Goal: Task Accomplishment & Management: Manage account settings

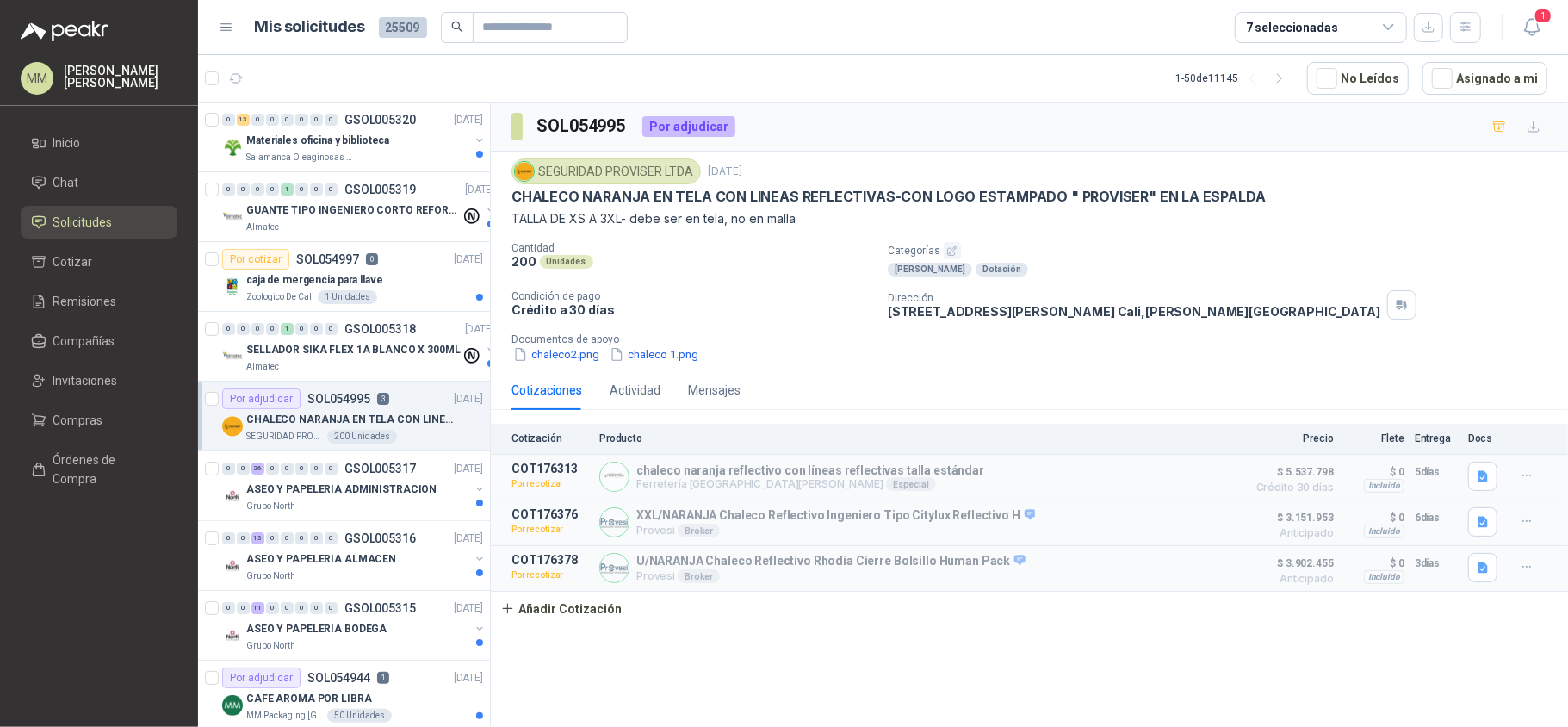
drag, startPoint x: 1123, startPoint y: 283, endPoint x: 1065, endPoint y: 283, distance: 58.0
click at [1123, 283] on div "Cantidad 200 Unidades Categorías EPPs Dotación Condición de pago Crédito a 30 d…" at bounding box center [1029, 302] width 1035 height 121
click at [645, 349] on button "chaleco 1.png" at bounding box center [654, 354] width 92 height 18
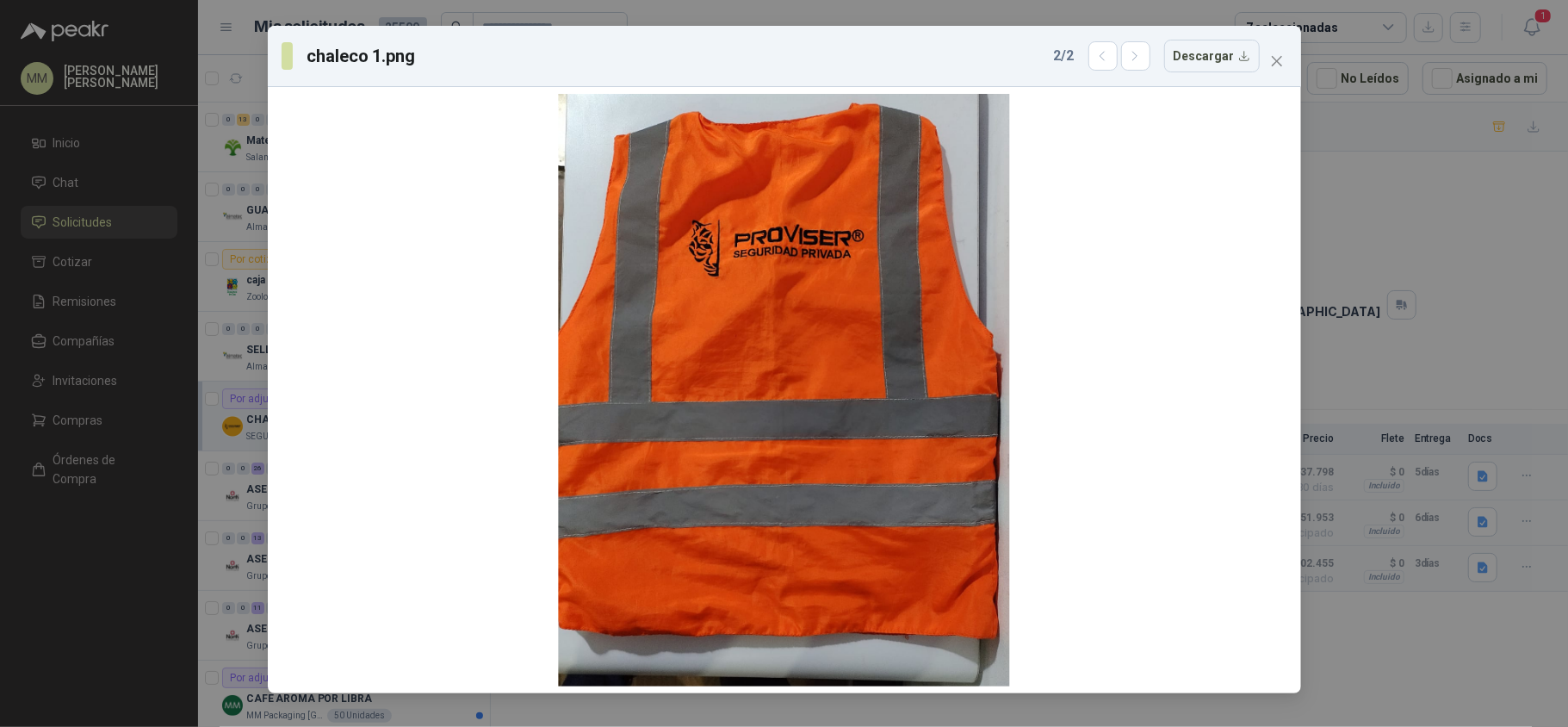
click at [1034, 48] on div "chaleco 1.png 2 / 2 Descargar" at bounding box center [770, 56] width 978 height 33
click at [1275, 58] on icon "close" at bounding box center [1276, 61] width 14 height 14
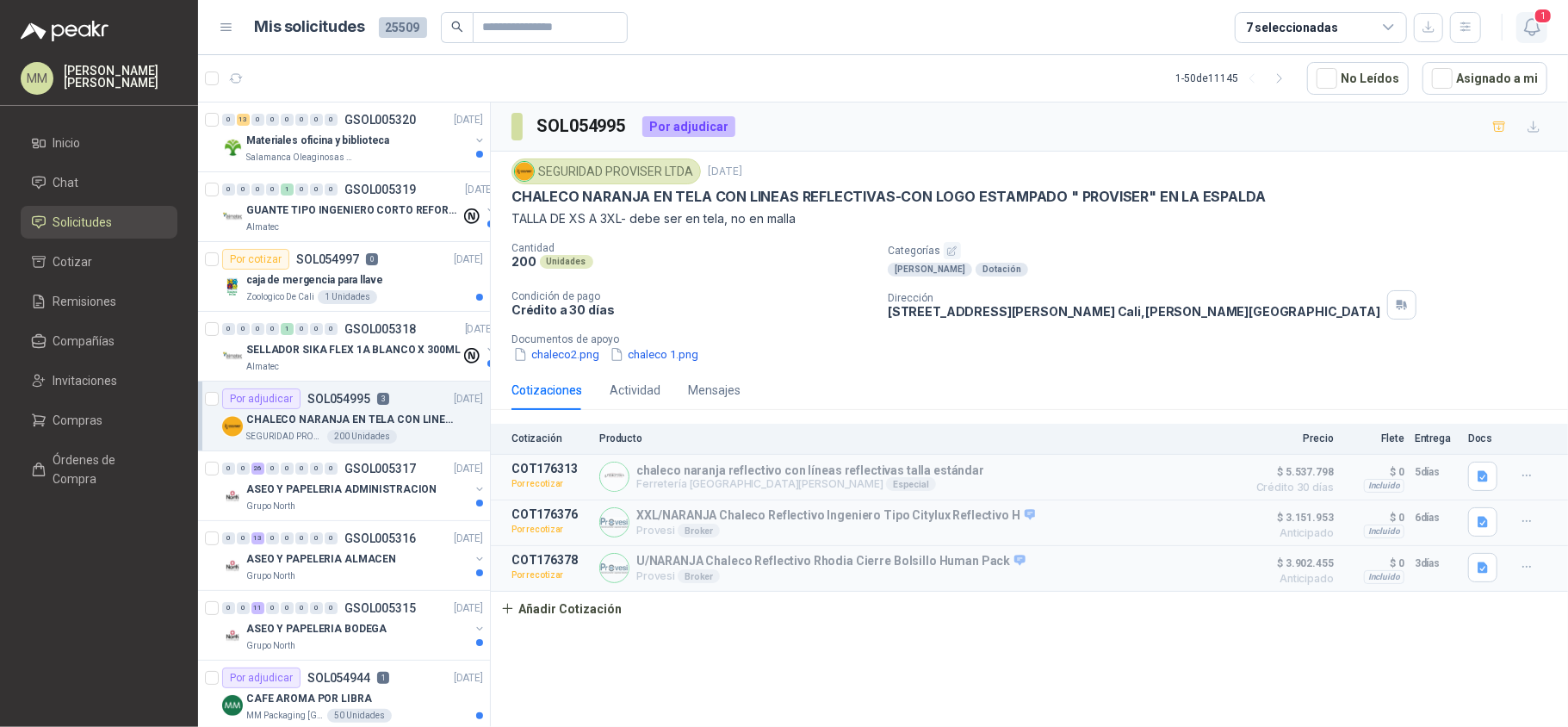
click at [1534, 35] on icon "button" at bounding box center [1531, 26] width 22 height 22
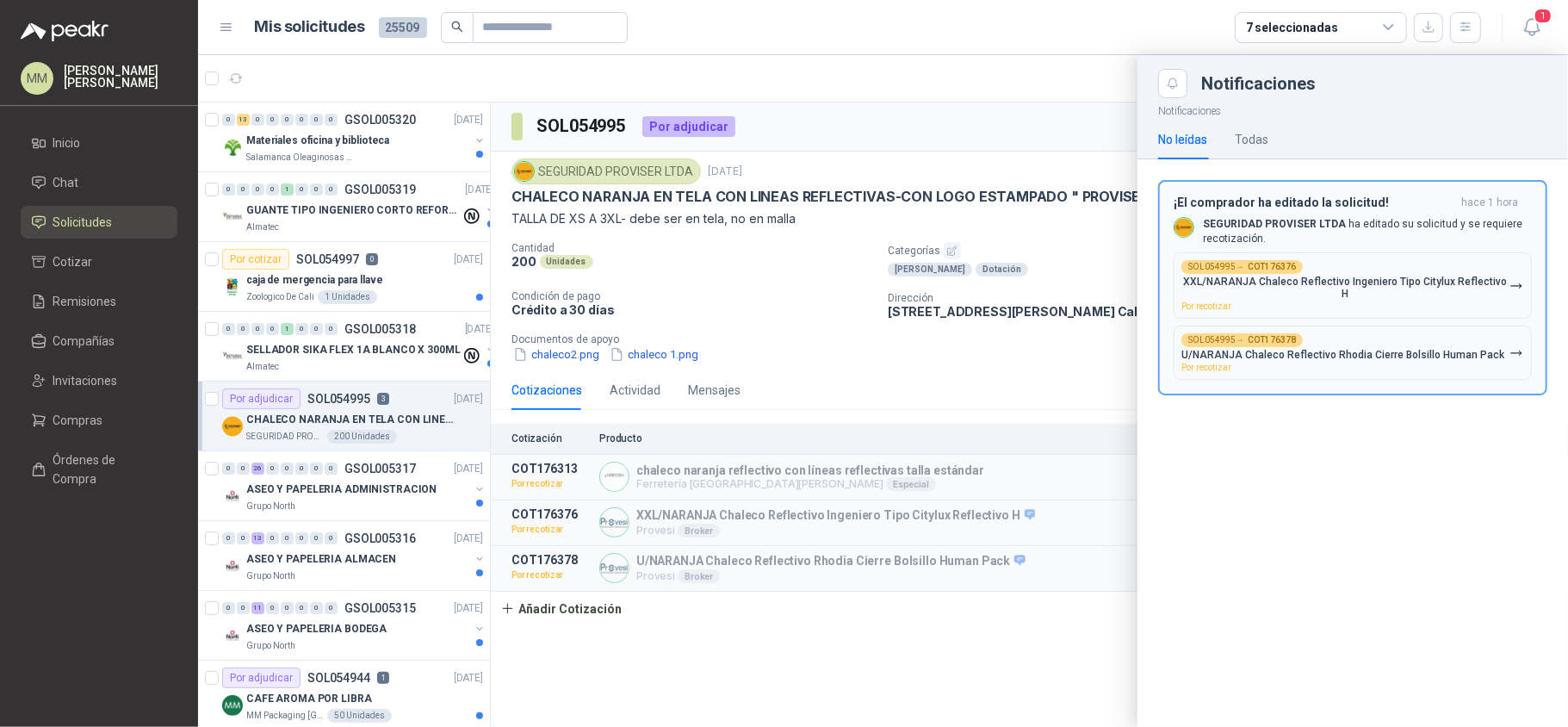
click at [1370, 214] on div "¡El comprador ha editado la solicitud! hace 1 hora SEGURIDAD PROVISER LTDA ha e…" at bounding box center [1352, 288] width 359 height 186
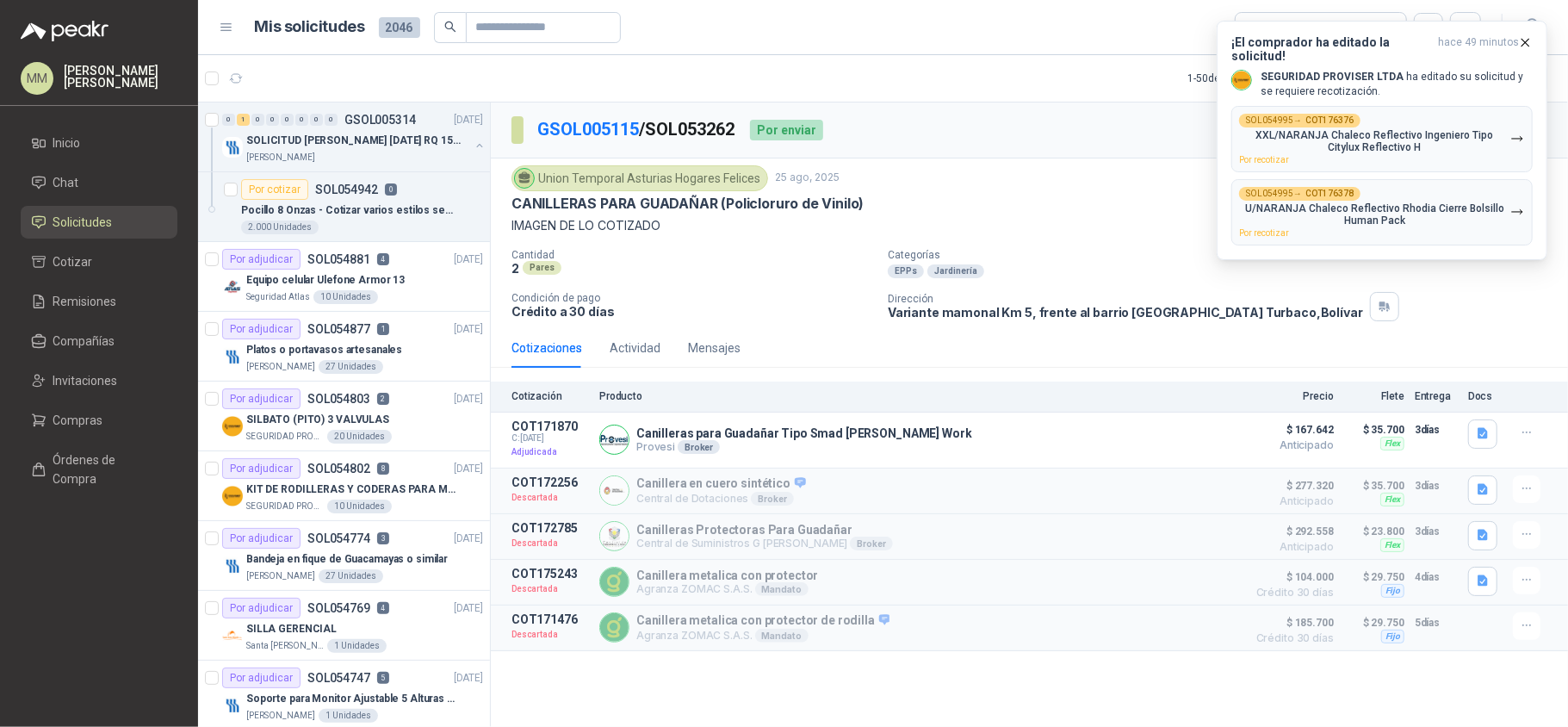
scroll to position [2534, 0]
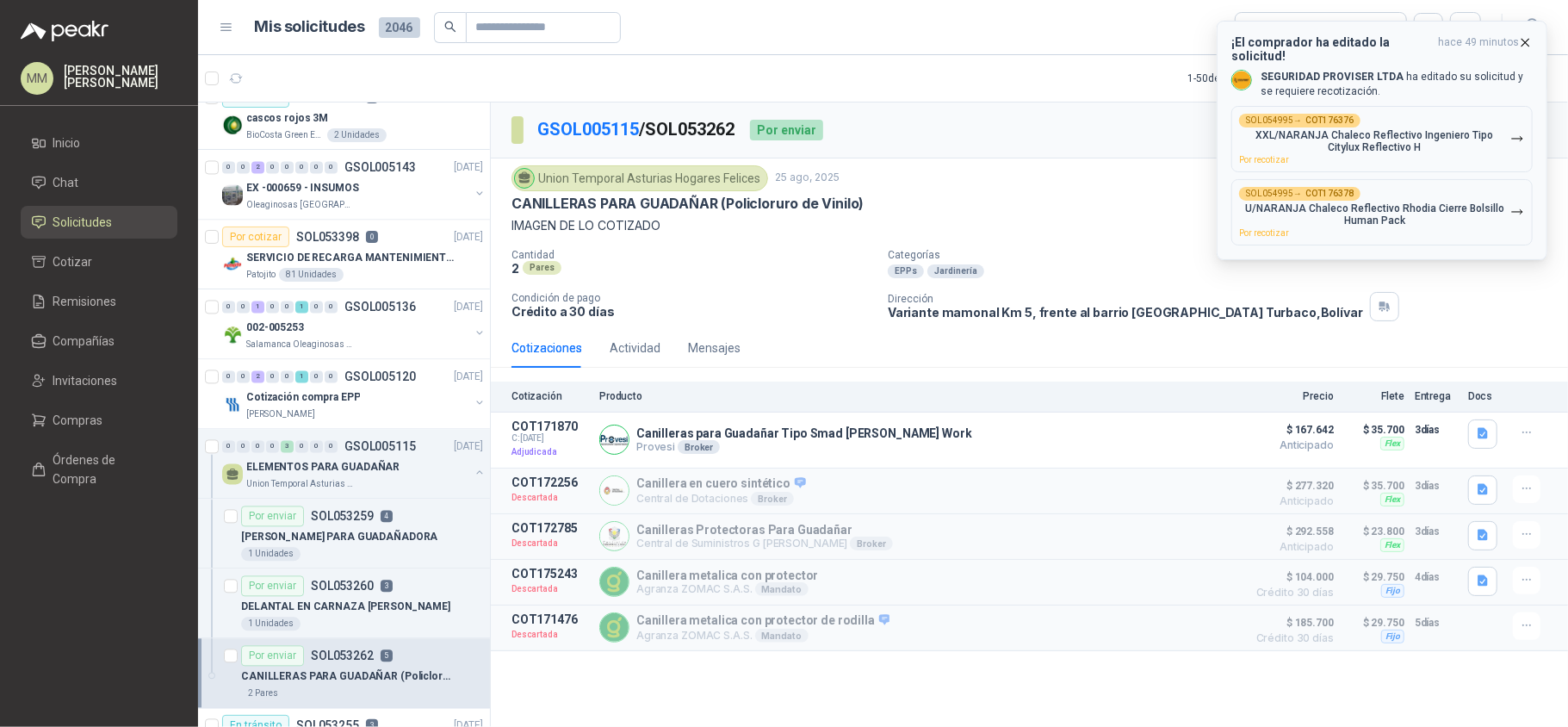
click at [1371, 53] on div "¡El comprador ha editado la solicitud! hace 49 minutos SEGURIDAD PROVISER LTDA …" at bounding box center [1382, 140] width 301 height 210
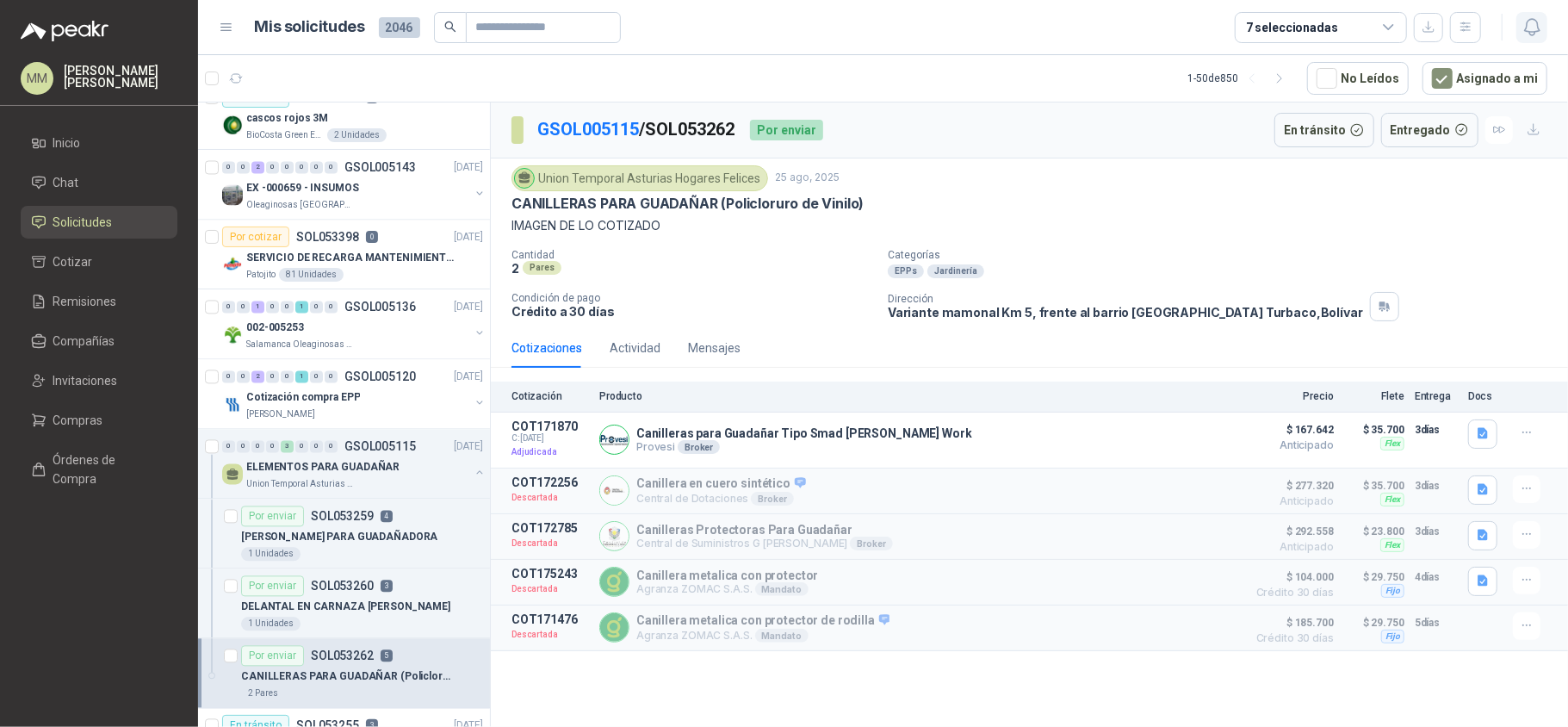
click at [1540, 25] on icon "button" at bounding box center [1531, 26] width 22 height 22
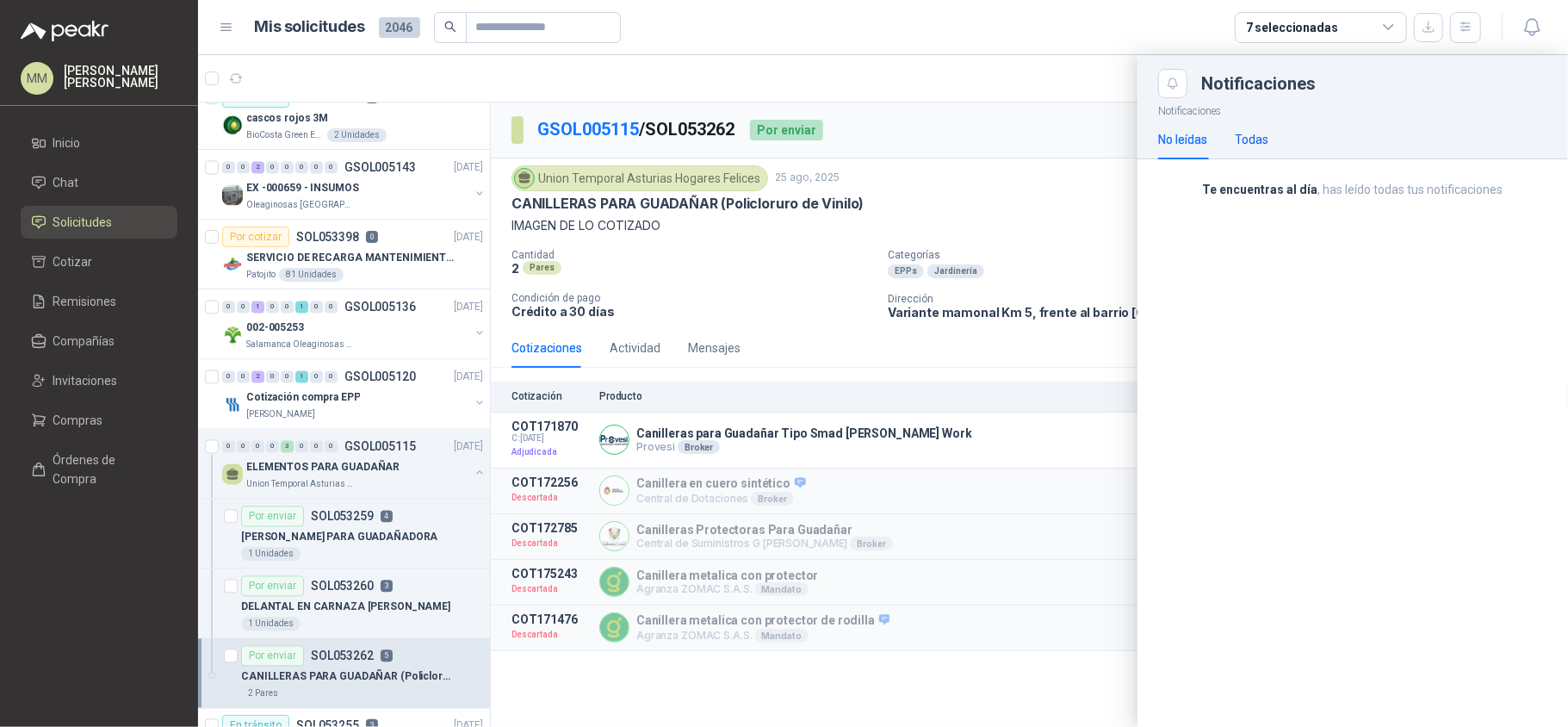
click at [1265, 138] on div "Todas" at bounding box center [1252, 139] width 34 height 19
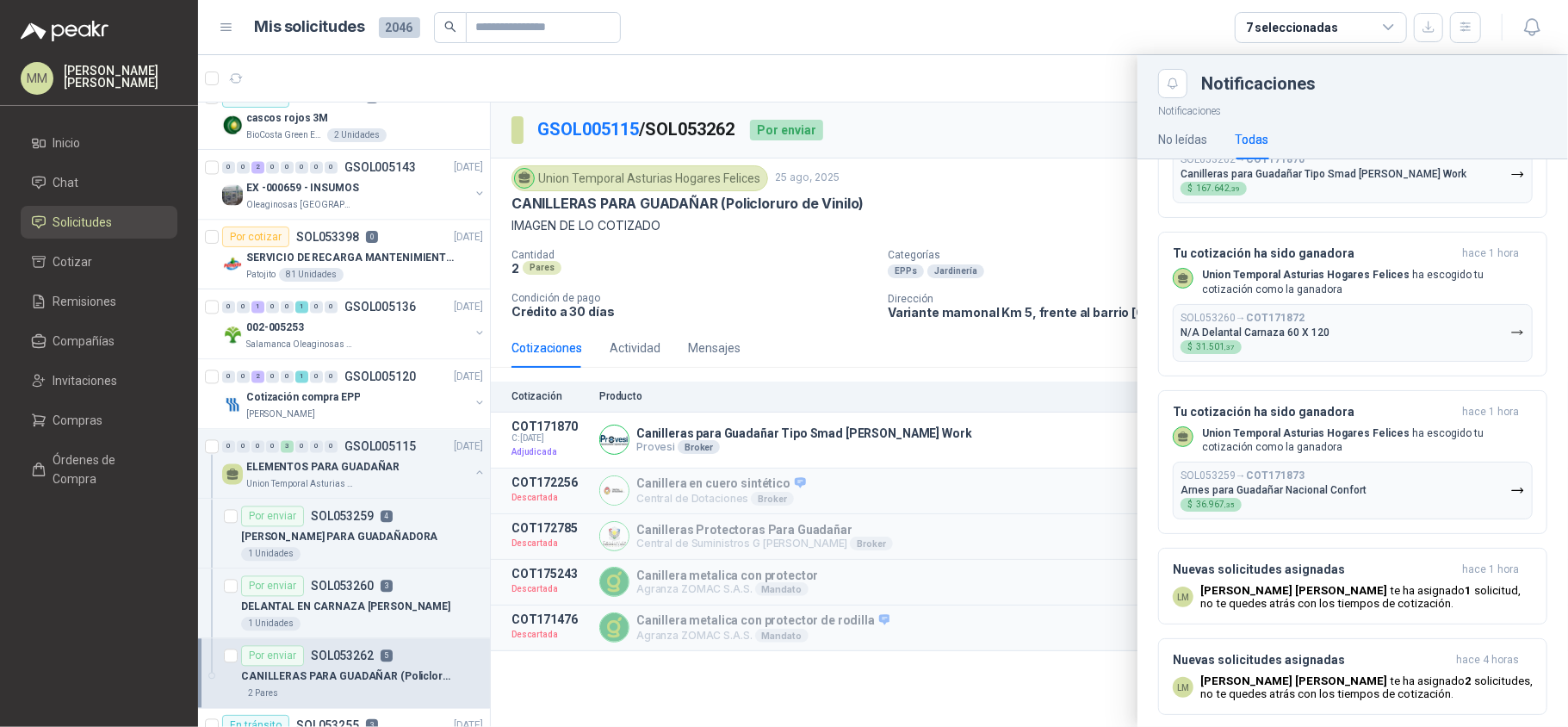
scroll to position [345, 0]
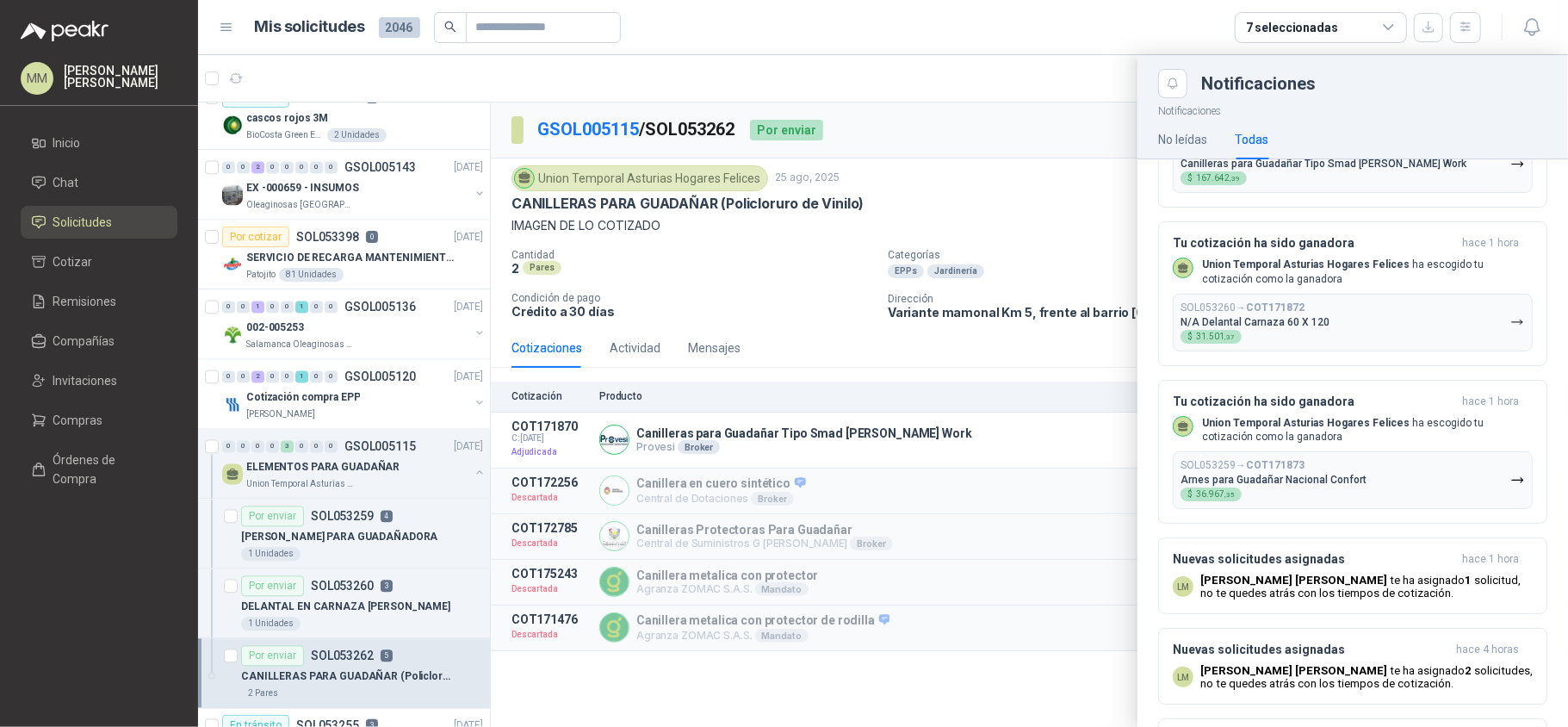
click at [801, 225] on div at bounding box center [882, 391] width 1369 height 671
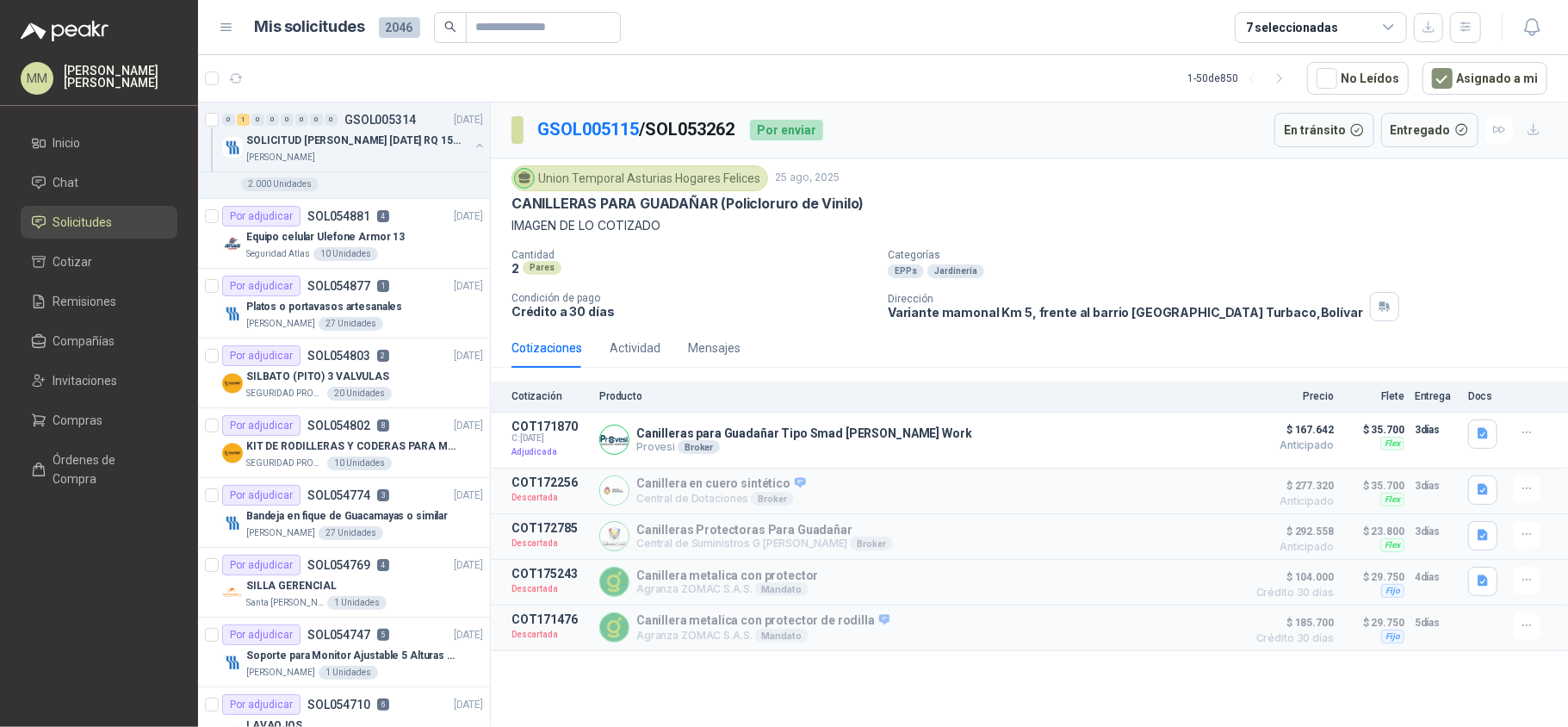
scroll to position [0, 0]
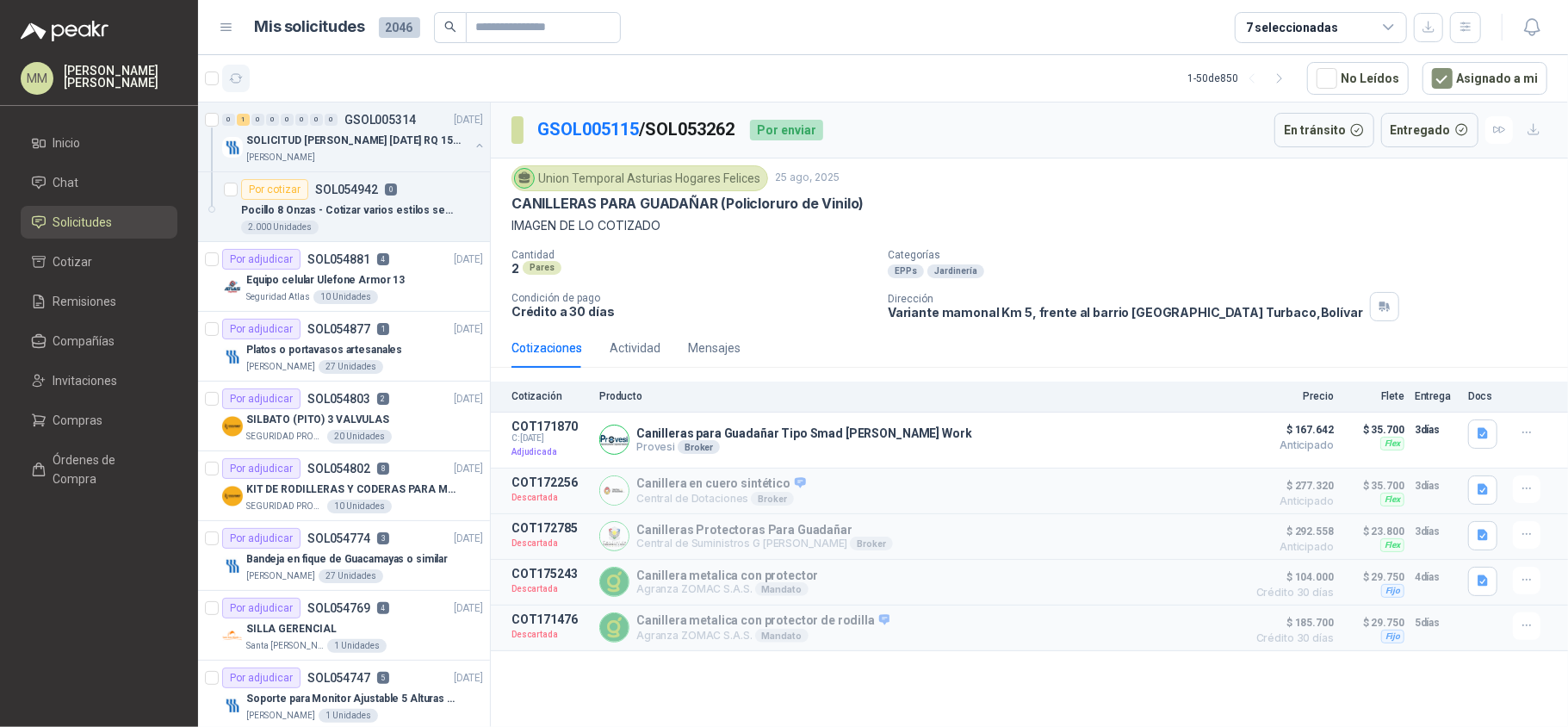
click at [235, 74] on icon "button" at bounding box center [236, 79] width 15 height 15
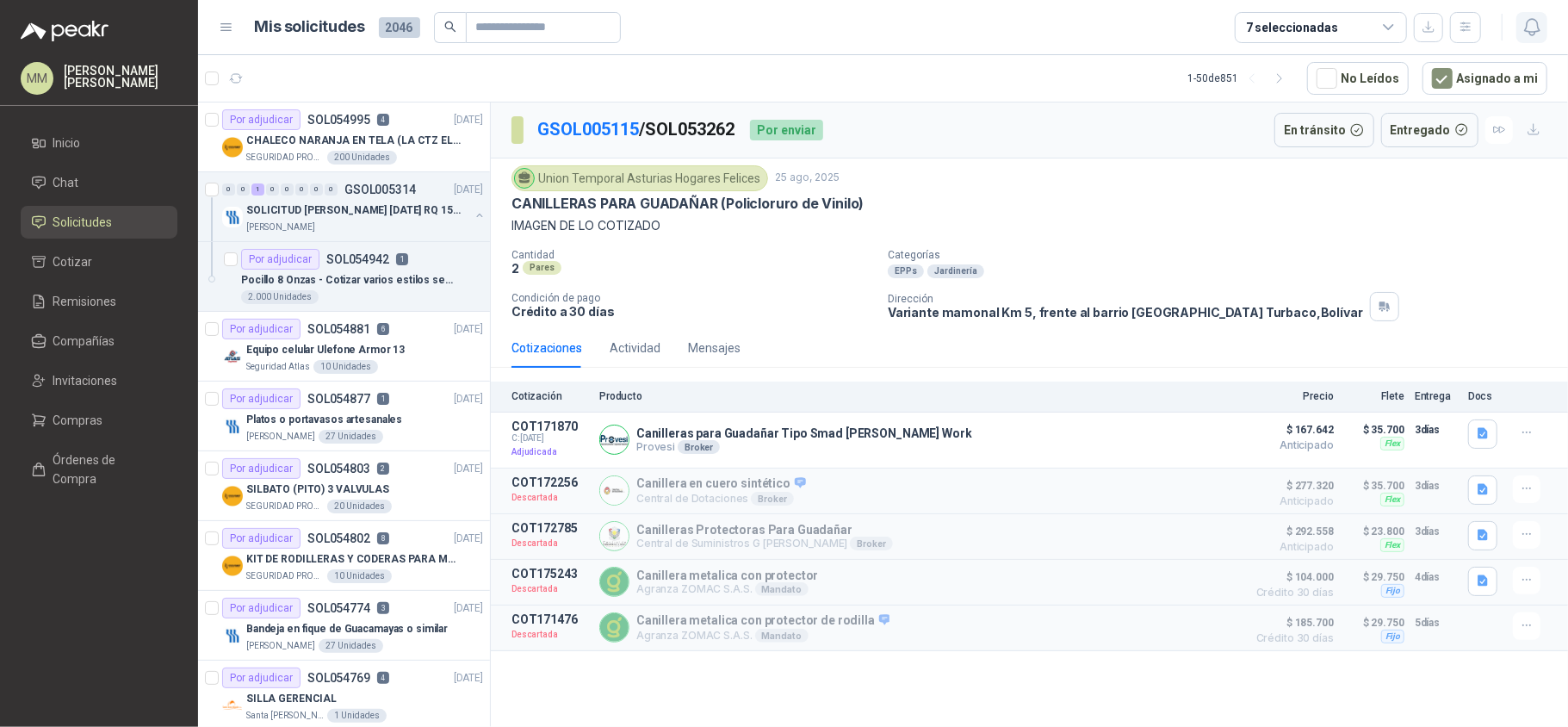
click at [1546, 25] on button "button" at bounding box center [1531, 27] width 31 height 31
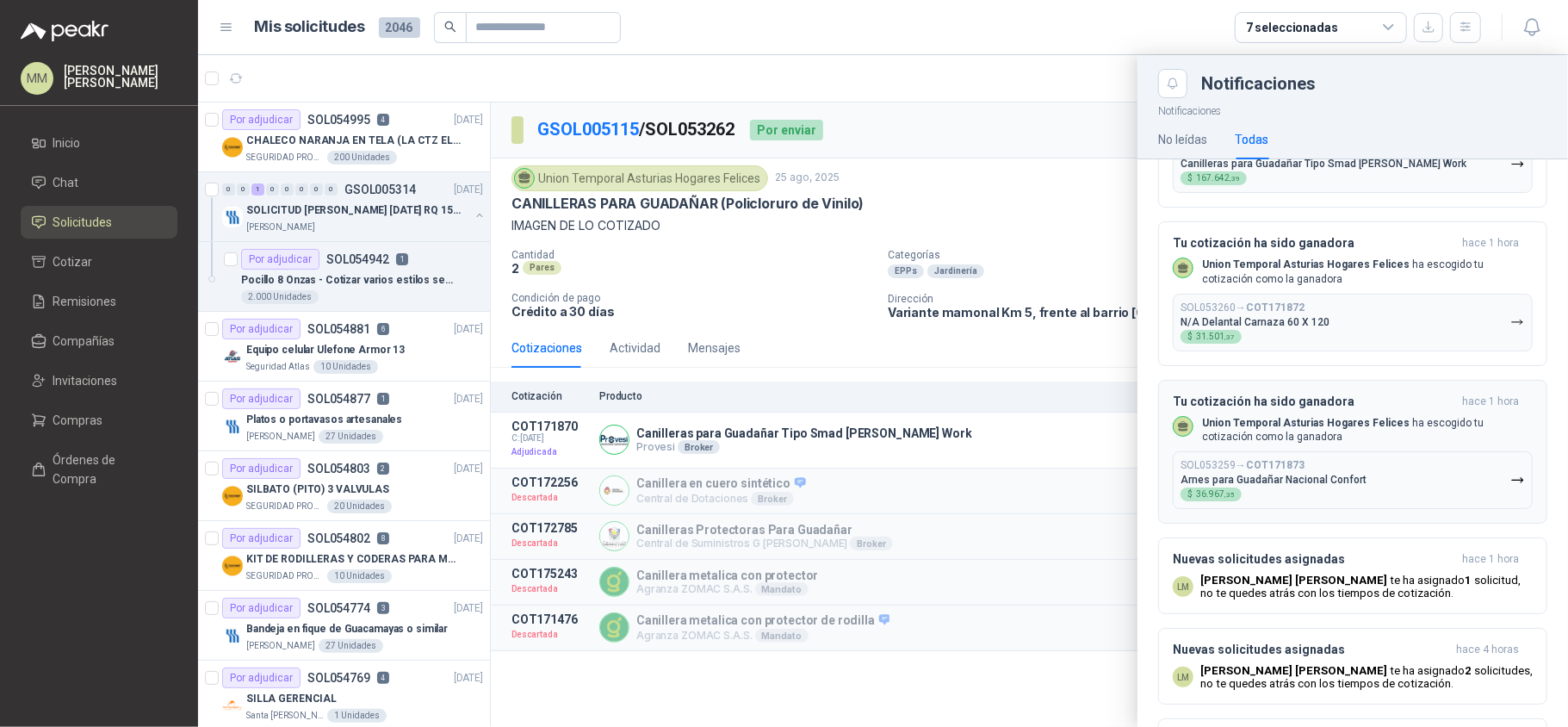
click at [1312, 480] on div "SOL053259 → COT171873 Arnes para Guadañar Nacional Confort $ 36.967 ,35" at bounding box center [1273, 480] width 186 height 42
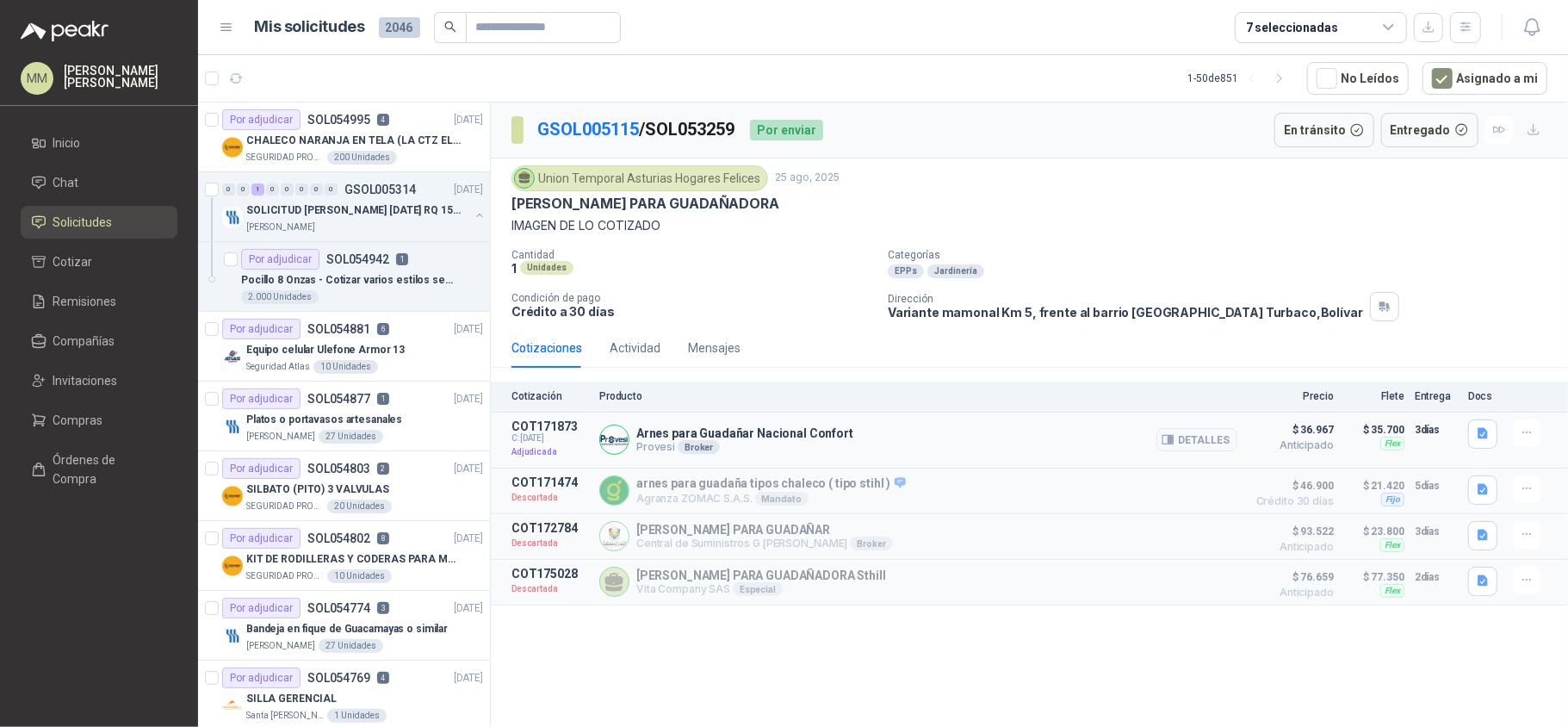
click at [721, 440] on p "Arnes para Guadañar Nacional Confort" at bounding box center [744, 433] width 217 height 14
copy p "Arnes para Guadañar Nacional Confort"
click at [1223, 251] on p "Categorías" at bounding box center [1224, 254] width 673 height 12
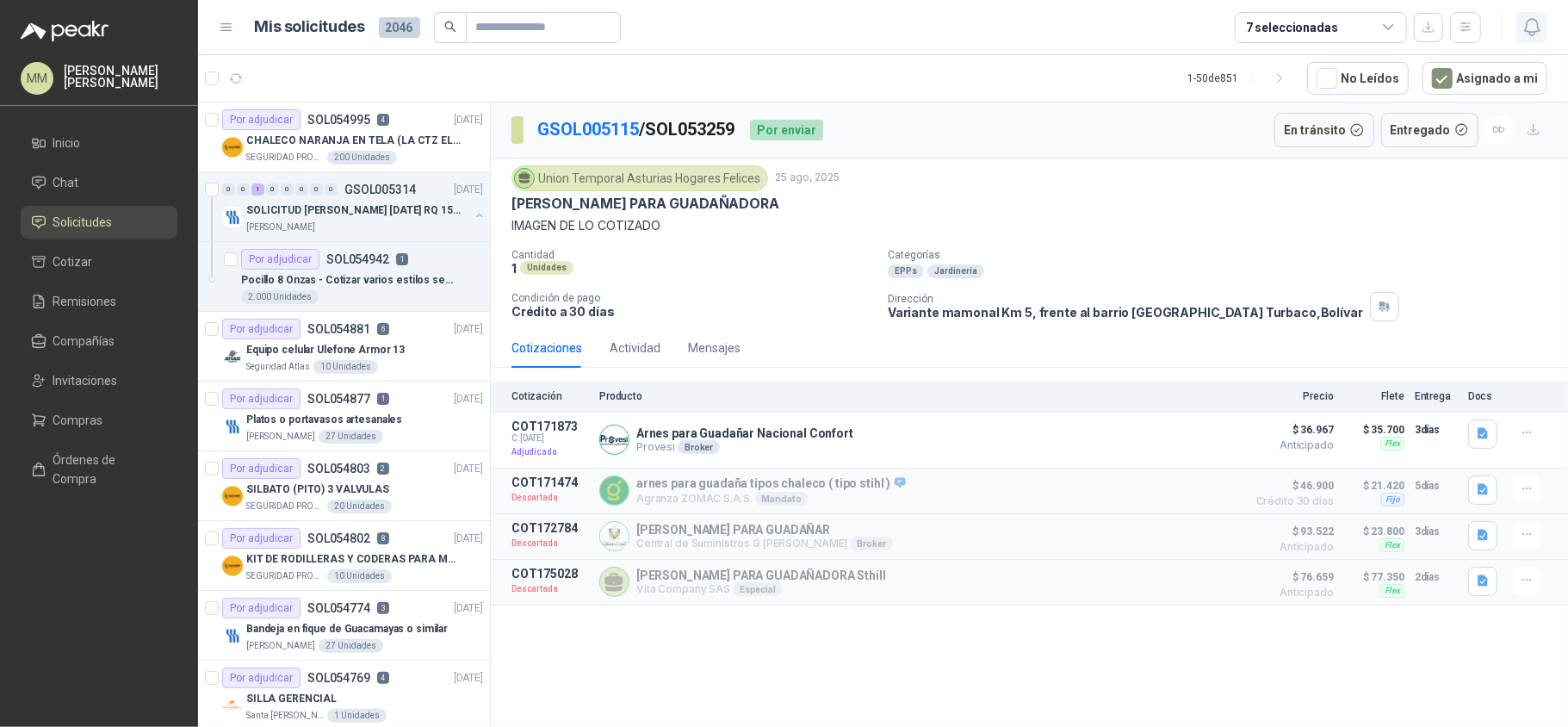
click at [1532, 22] on icon "button" at bounding box center [1531, 26] width 22 height 22
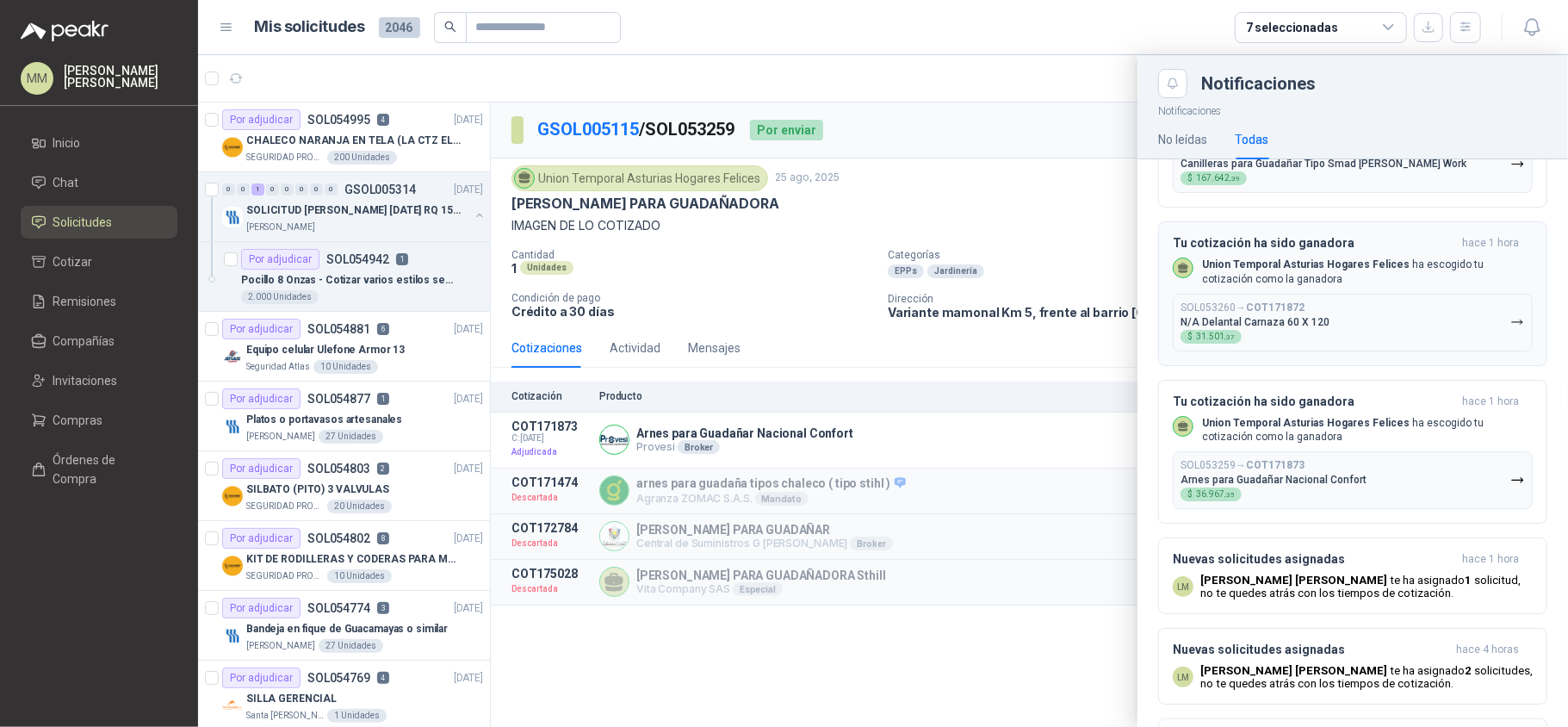
click at [1293, 344] on div "SOL053260 → COT171872 N/A Delantal Carnaza 60 X 120 $ 31.501 ,37" at bounding box center [1255, 322] width 149 height 42
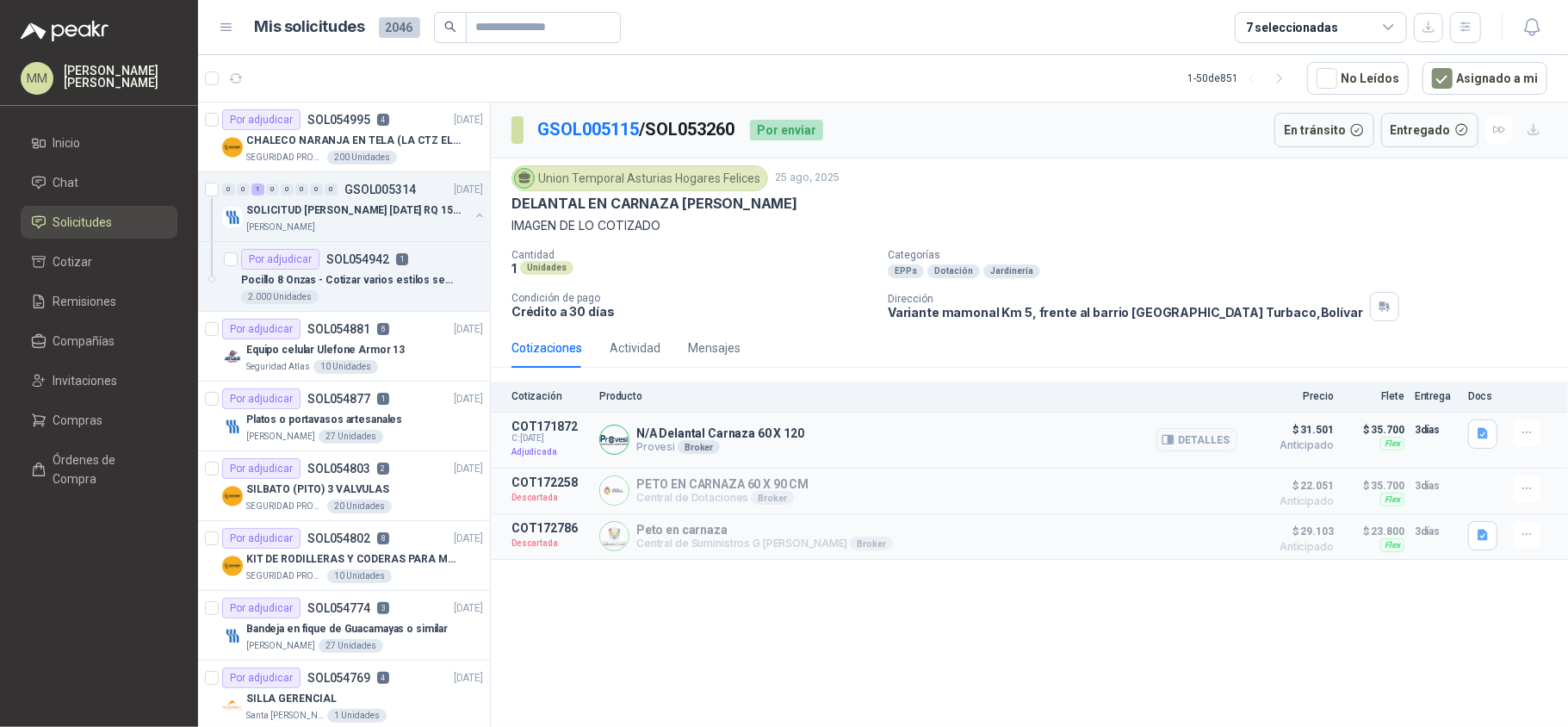
click at [727, 440] on p "N/A Delantal Carnaza 60 X 120" at bounding box center [720, 433] width 168 height 14
copy p "N/A Delantal Carnaza 60 X 120"
click at [1185, 197] on div "DELANTAL EN CARNAZA CRUZADO" at bounding box center [1029, 203] width 1035 height 18
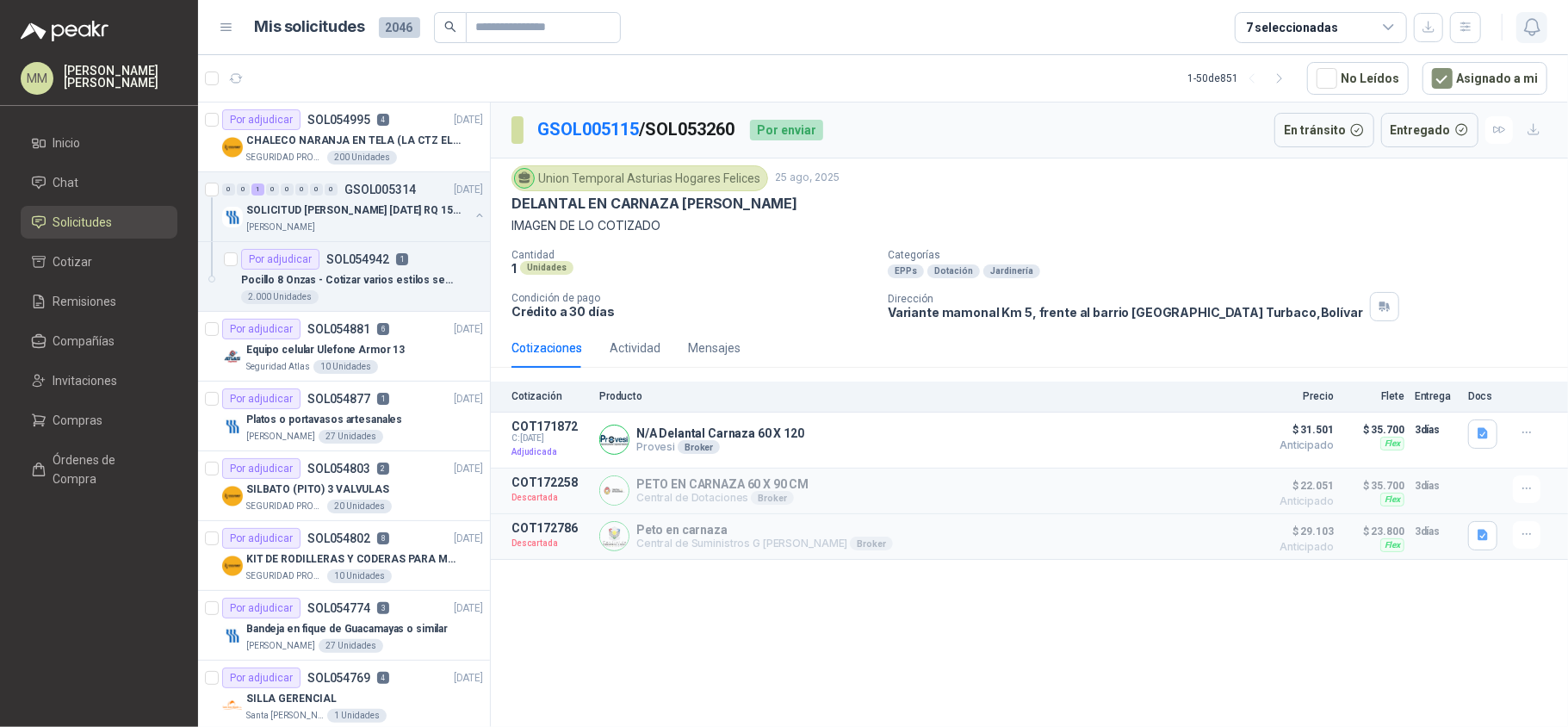
click at [1526, 29] on icon "button" at bounding box center [1531, 26] width 15 height 16
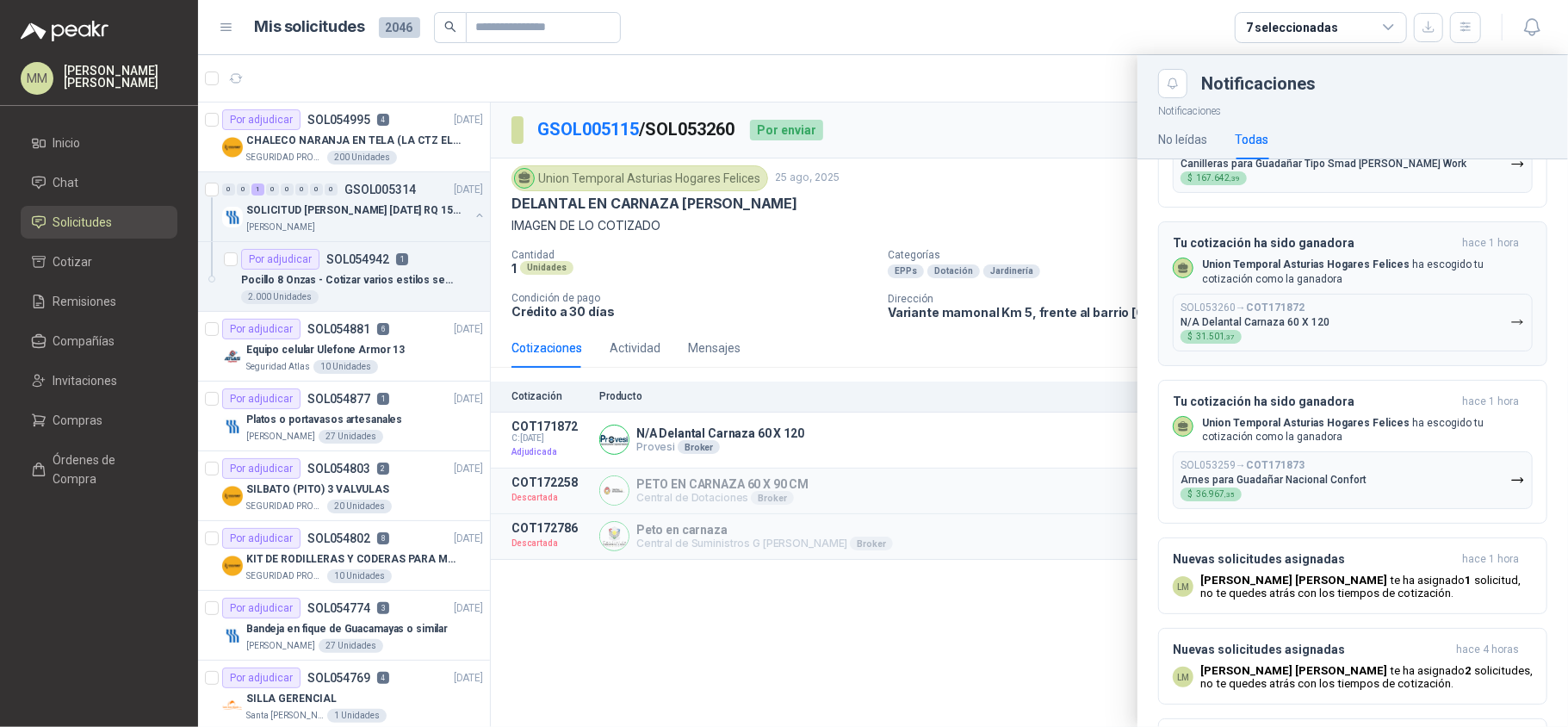
scroll to position [229, 0]
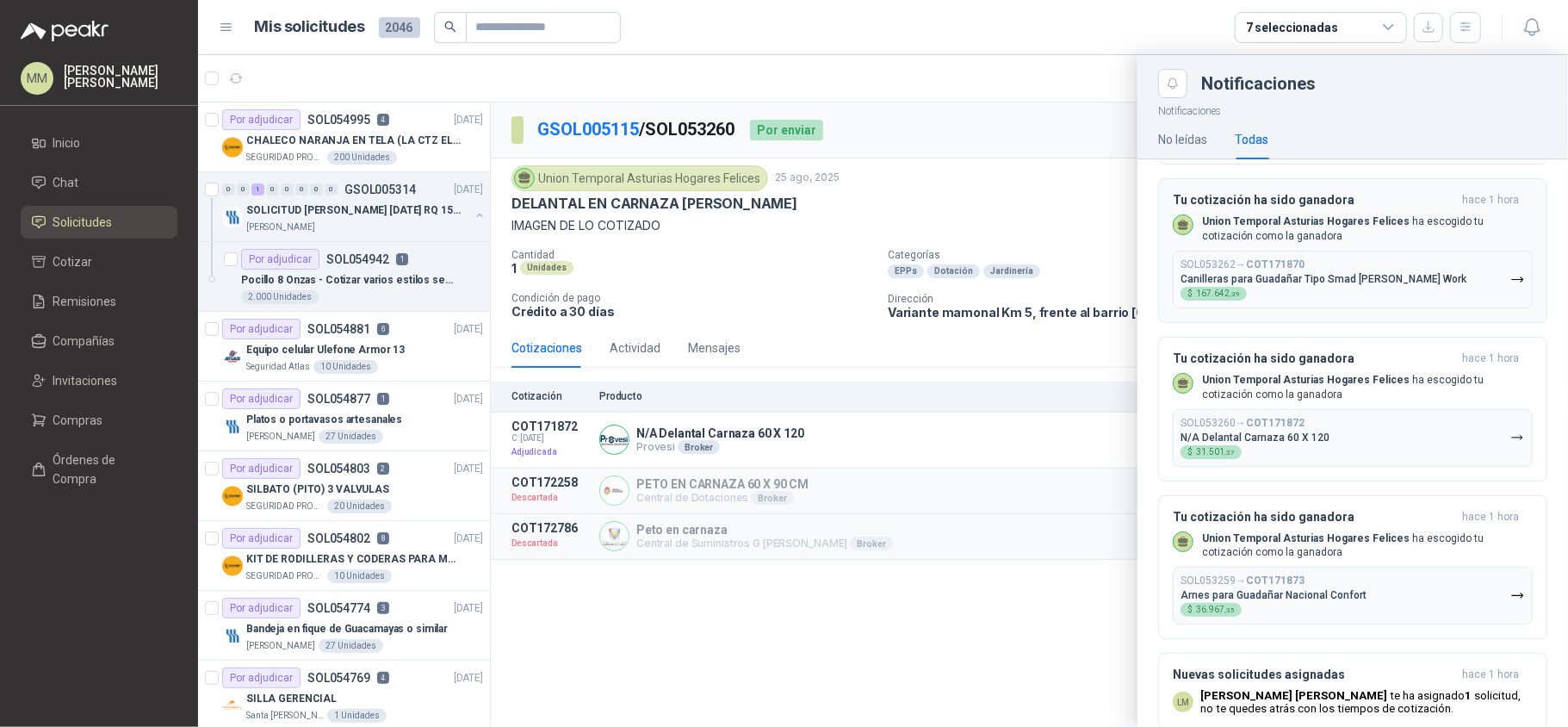
click at [1353, 283] on p "Canilleras para Guadañar Tipo Smad Romano Work" at bounding box center [1323, 279] width 286 height 12
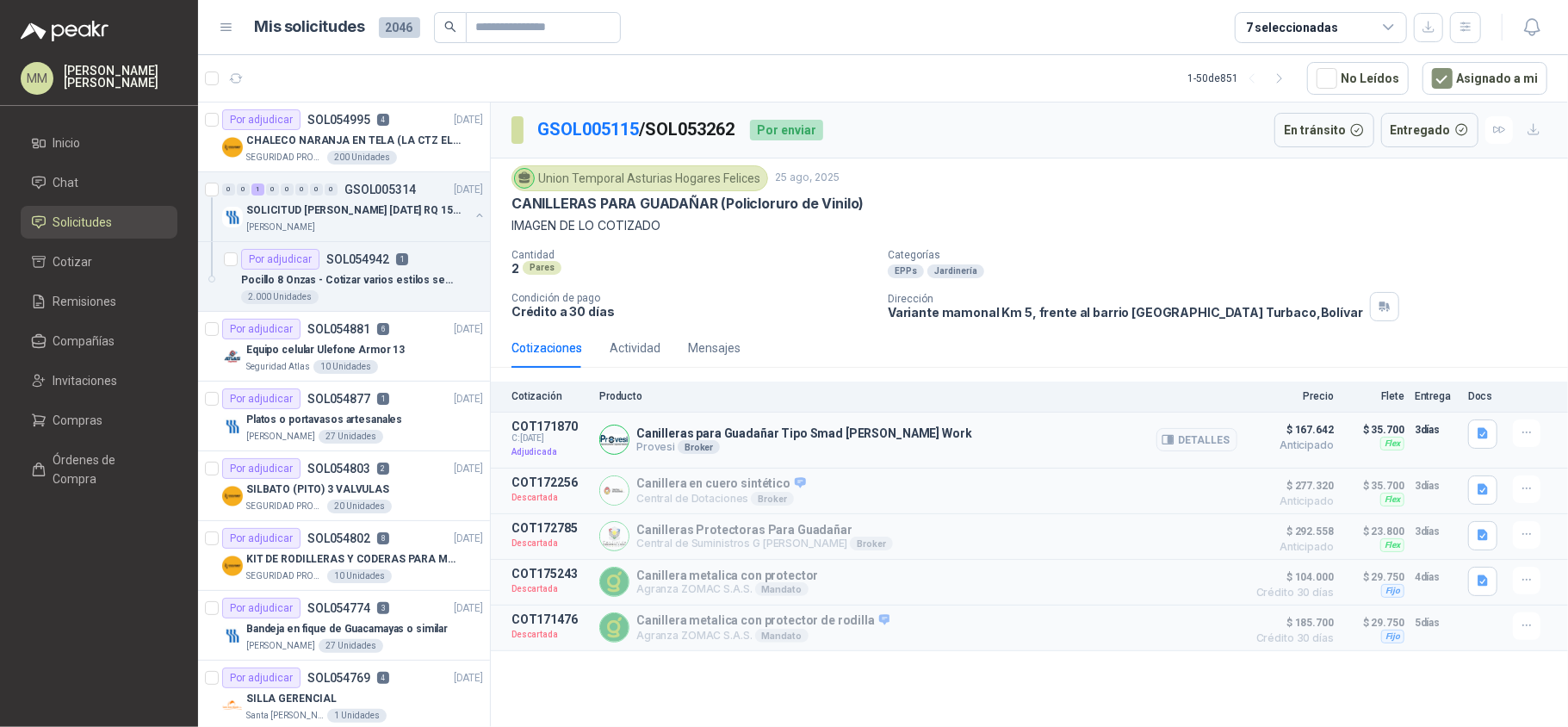
click at [735, 436] on p "Canilleras para Guadañar Tipo Smad Romano Work" at bounding box center [804, 433] width 336 height 14
copy p "Canilleras para Guadañar Tipo Smad Romano Work"
click at [851, 276] on div "2 Pares" at bounding box center [692, 268] width 362 height 15
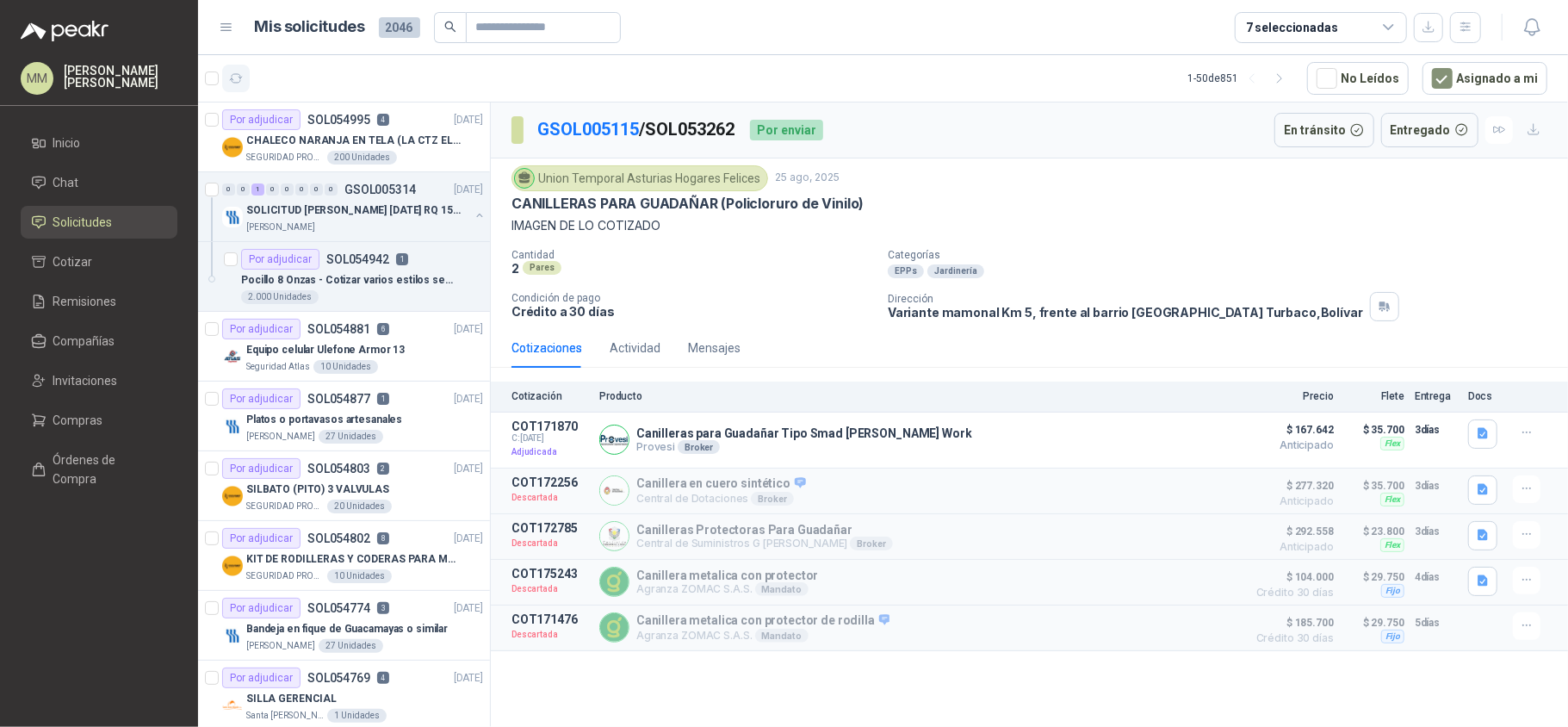
click at [243, 70] on button "button" at bounding box center [235, 78] width 27 height 27
click at [235, 85] on icon "button" at bounding box center [236, 79] width 15 height 15
click at [1071, 259] on p "Categorías" at bounding box center [1224, 254] width 673 height 12
click at [399, 147] on p "CHALECO NARANJA EN TELA (LA CTZ ELEGIDA DEBE ENVIAR MUESTRA)" at bounding box center [354, 140] width 215 height 16
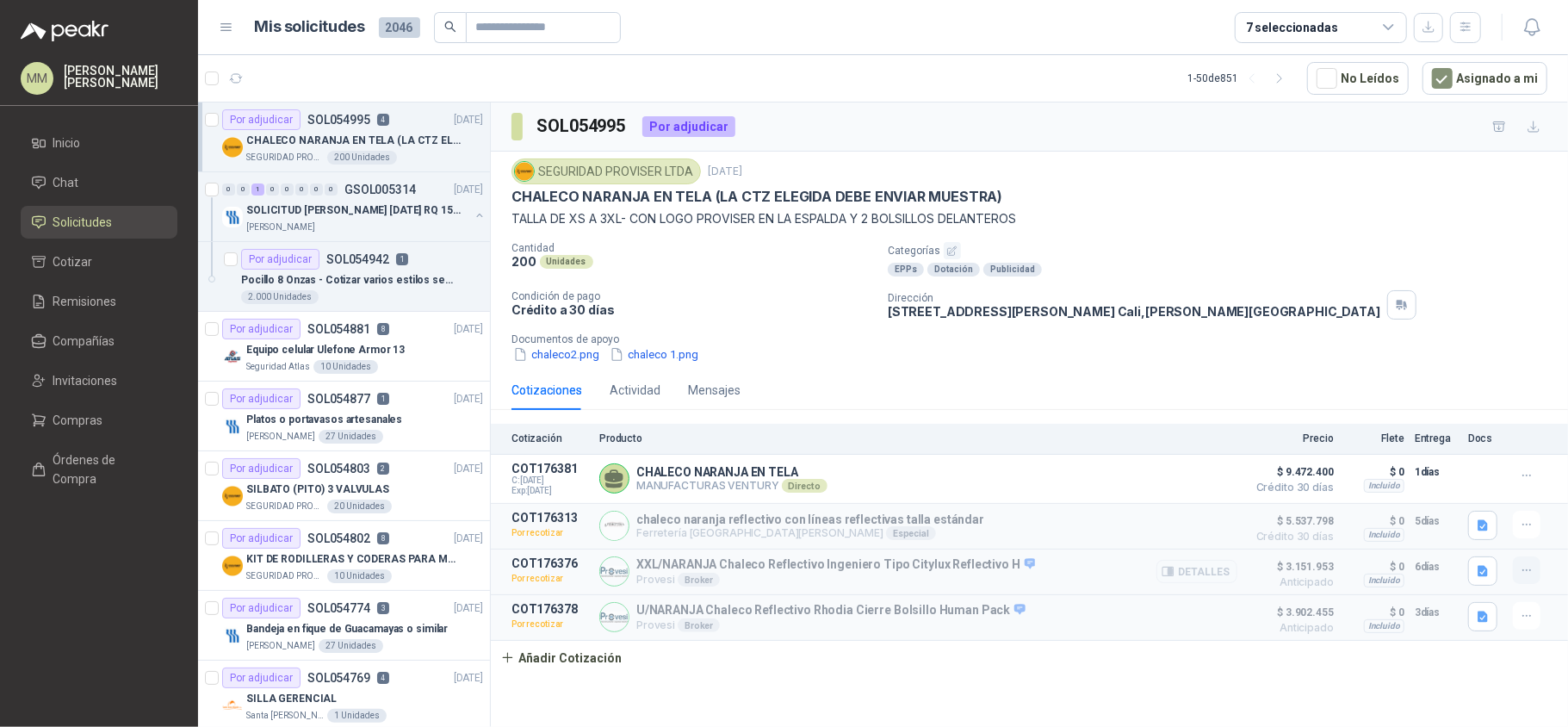
click at [1530, 575] on icon "button" at bounding box center [1527, 571] width 15 height 15
click at [1467, 477] on button "Editar" at bounding box center [1492, 476] width 137 height 27
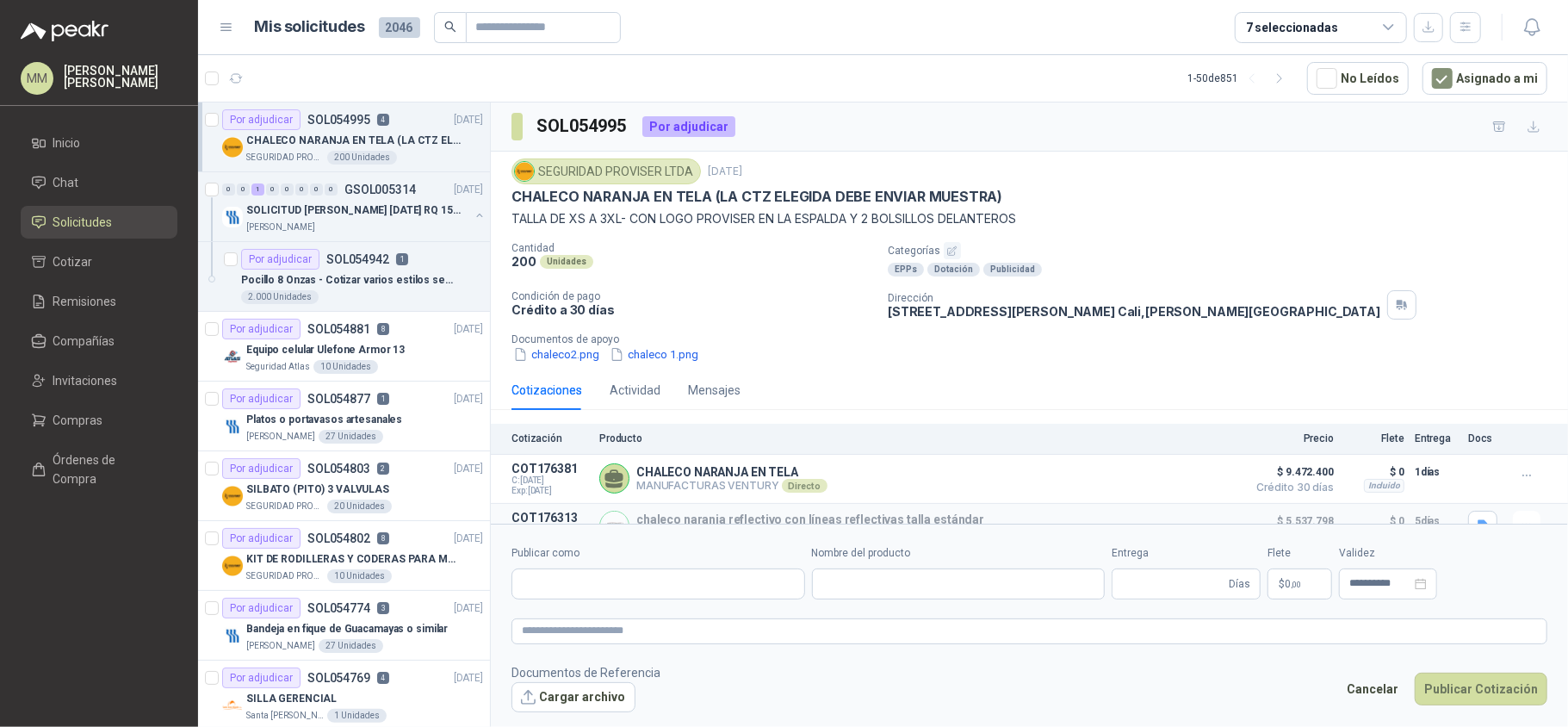
type input "**********"
type input "*"
type input "**********"
type textarea "**********"
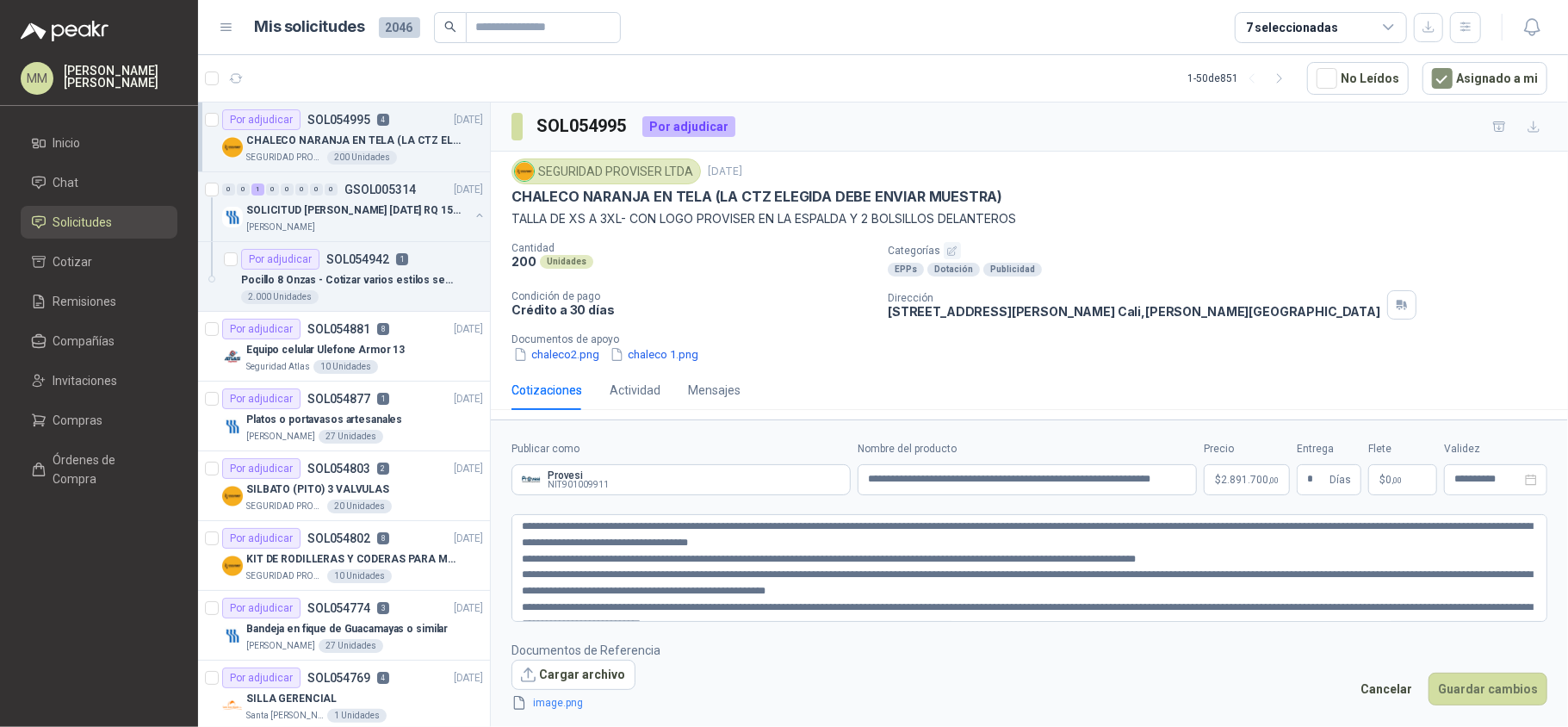
click at [1238, 477] on span "2.891.700 ,00" at bounding box center [1249, 479] width 57 height 10
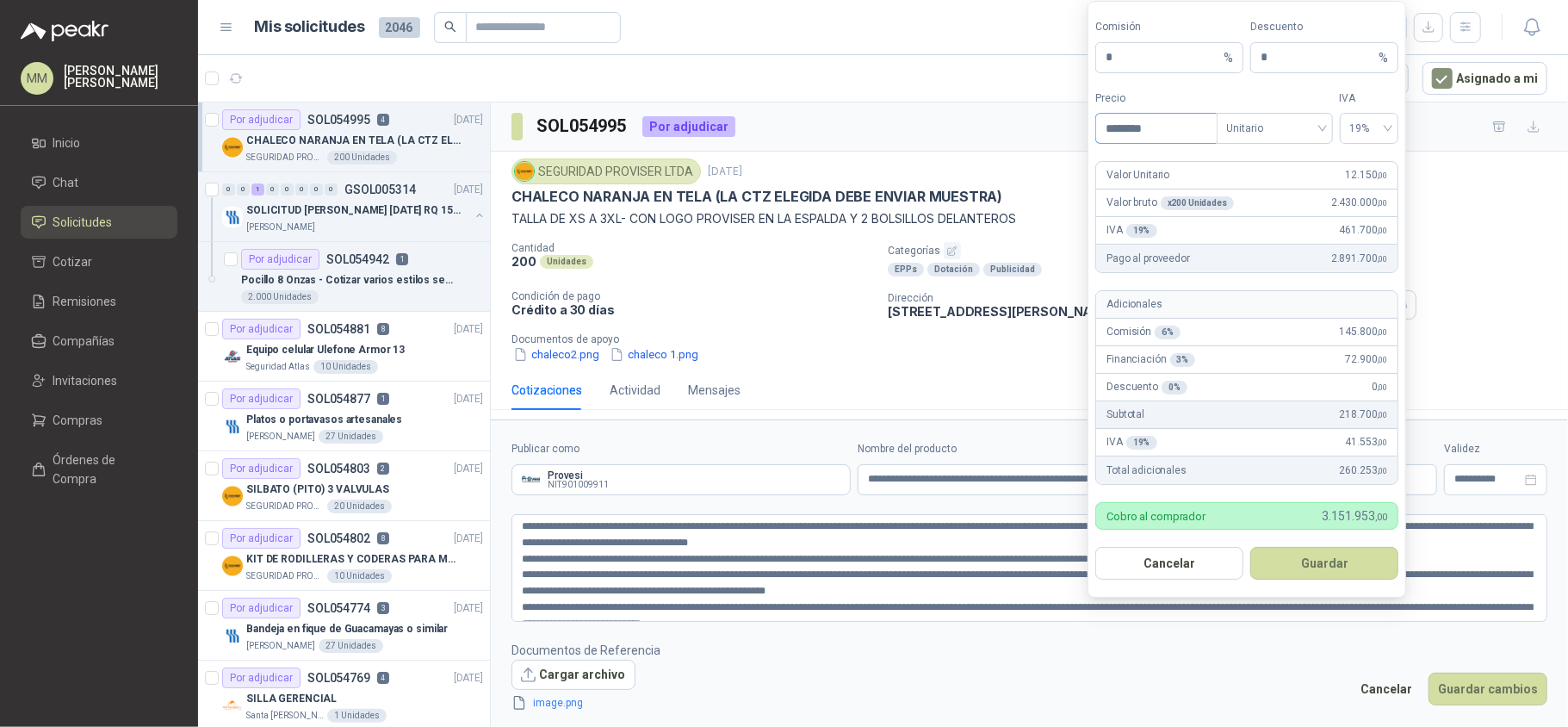
click at [1126, 122] on input "********" at bounding box center [1155, 128] width 120 height 29
type input "********"
click at [992, 553] on textarea "**********" at bounding box center [1029, 568] width 1035 height 107
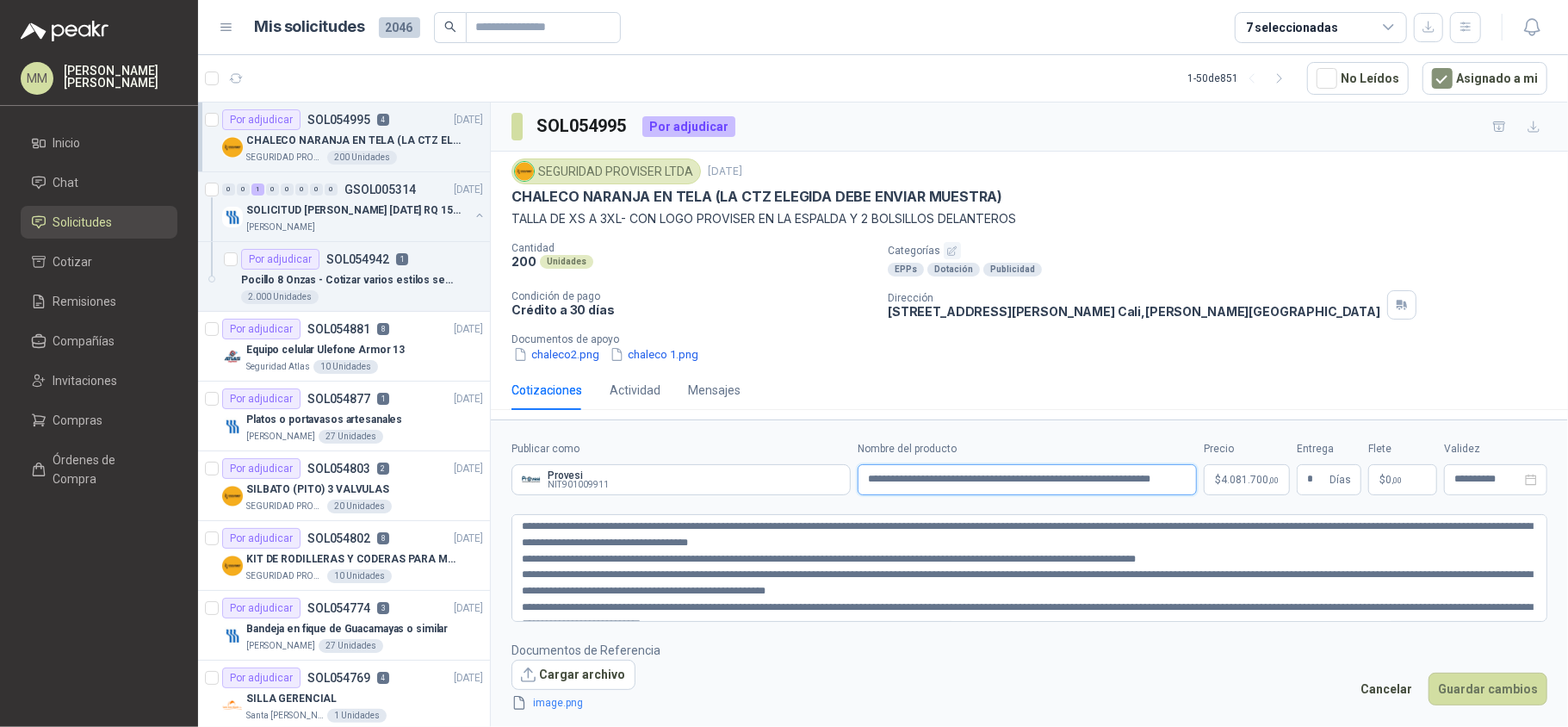
click at [1148, 484] on input "**********" at bounding box center [1027, 479] width 339 height 31
drag, startPoint x: 892, startPoint y: 480, endPoint x: 813, endPoint y: 483, distance: 79.1
click at [813, 483] on div "**********" at bounding box center [1029, 468] width 1035 height 55
click at [1186, 480] on input "**********" at bounding box center [1027, 479] width 339 height 31
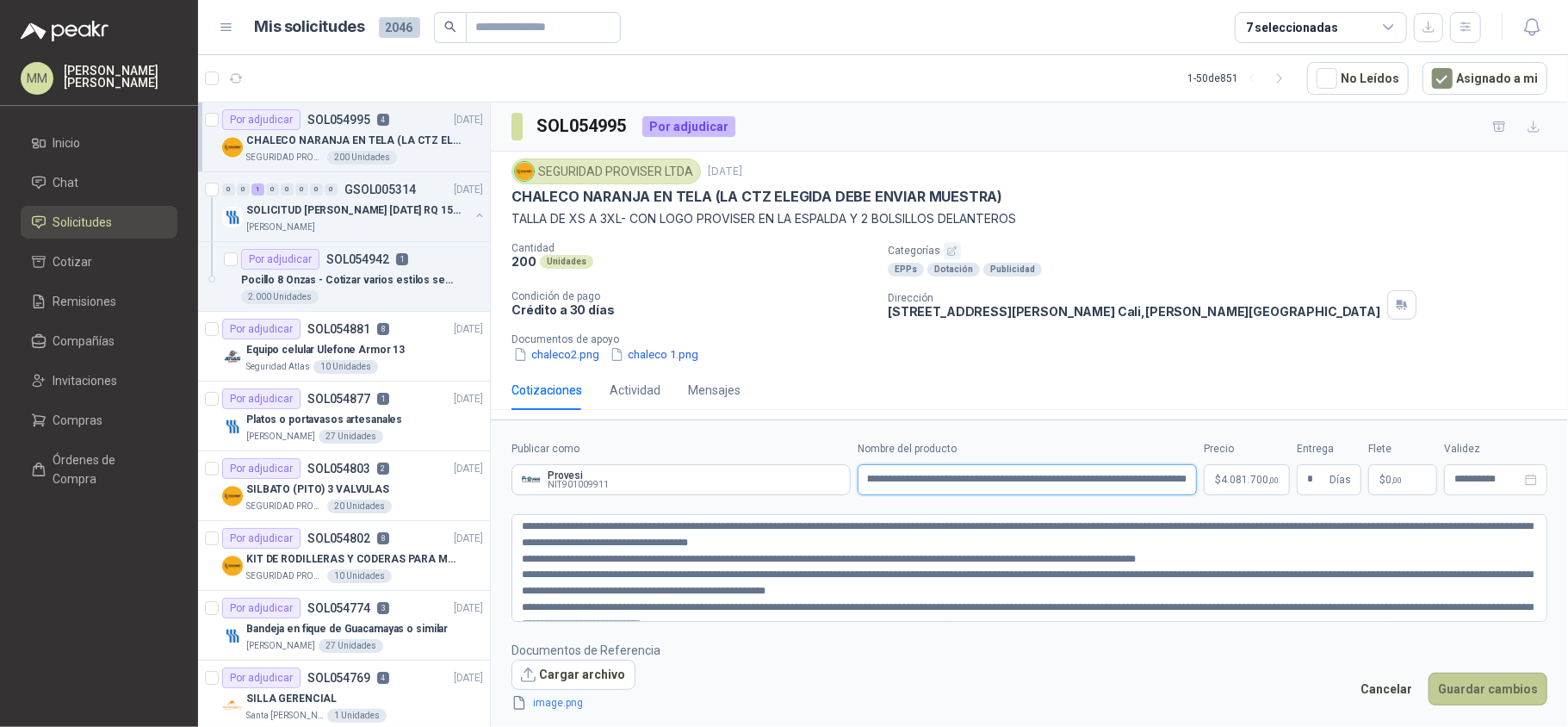
type input "**********"
click at [1474, 698] on button "Guardar cambios" at bounding box center [1488, 688] width 119 height 33
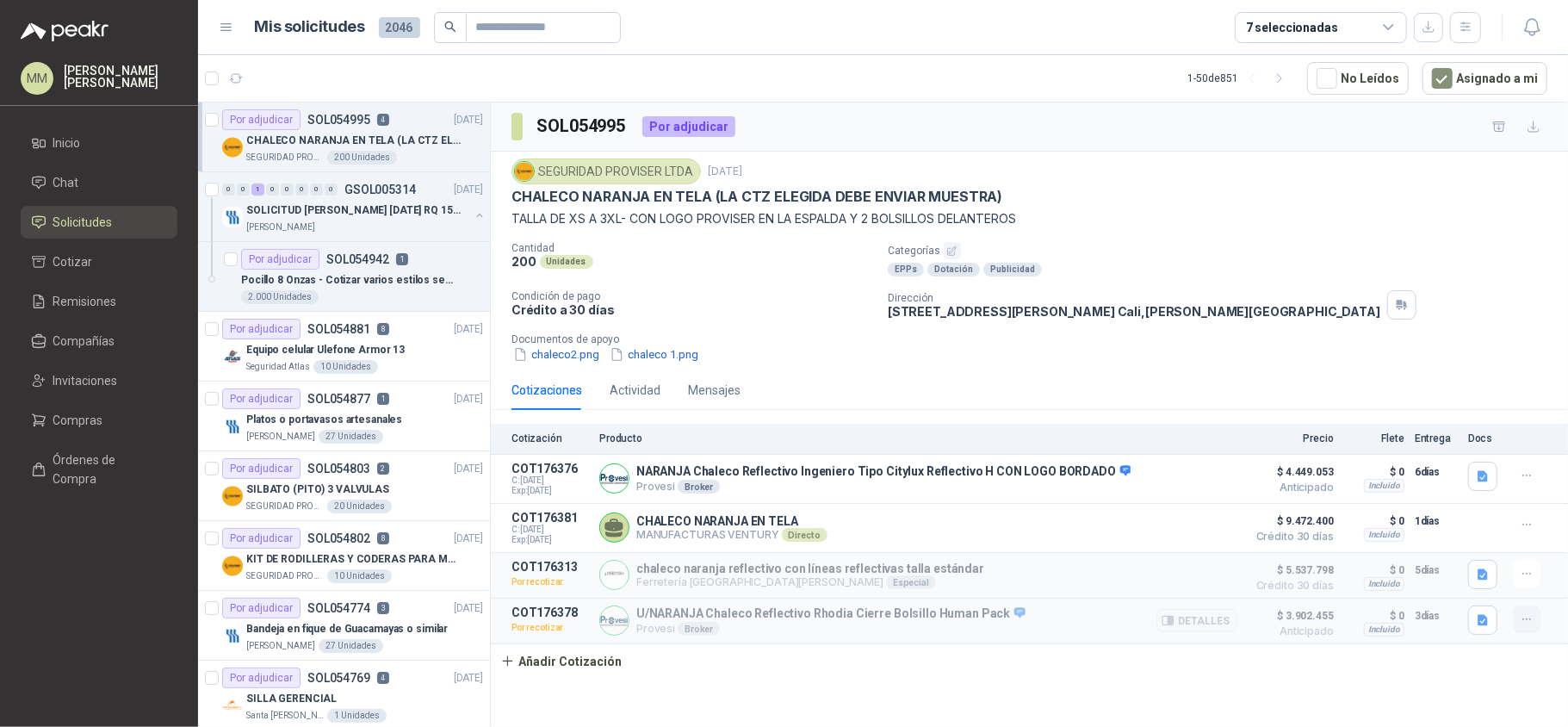
click at [1529, 627] on icon "button" at bounding box center [1527, 620] width 15 height 15
click at [1479, 531] on button "Editar" at bounding box center [1492, 526] width 137 height 27
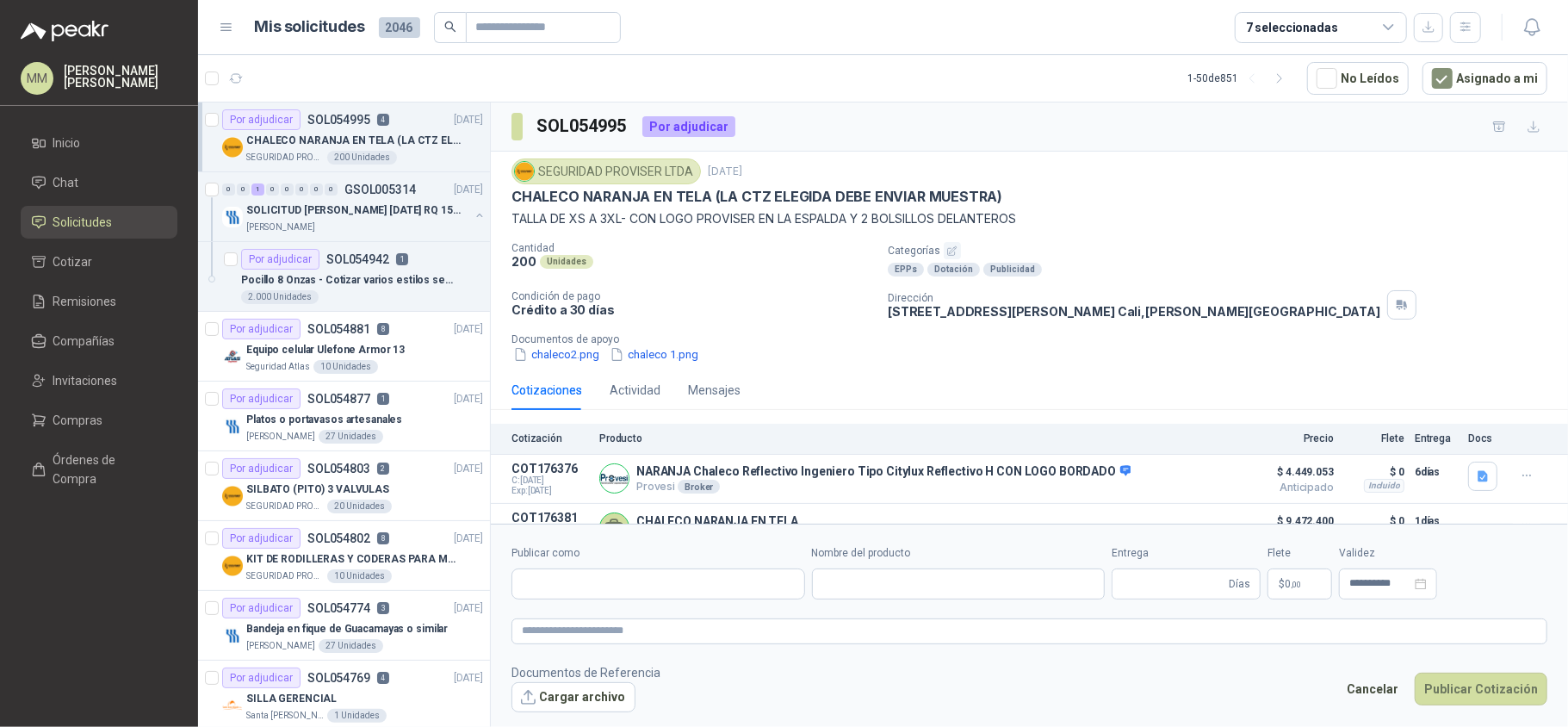
type input "**********"
type input "*"
type input "**********"
type textarea "**********"
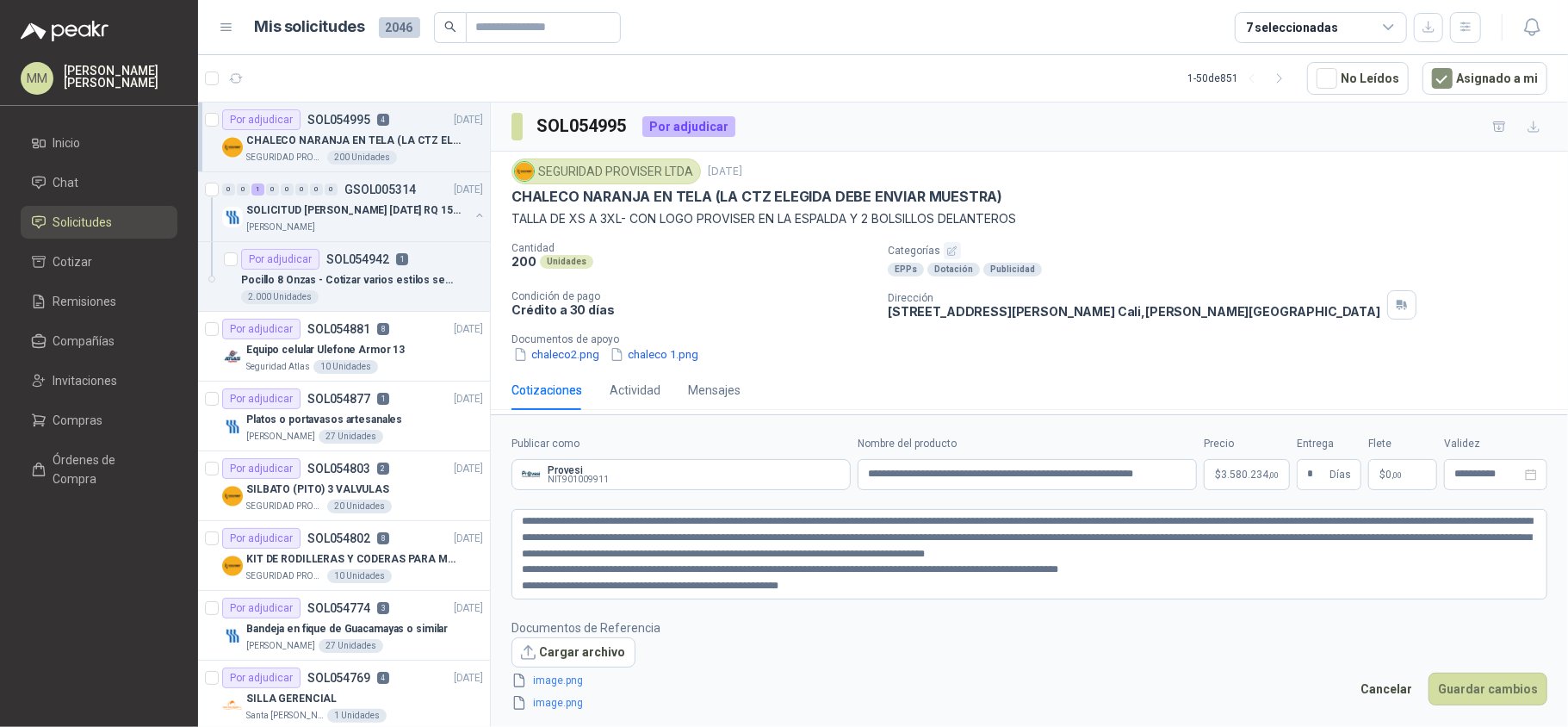
click at [1235, 472] on span "3.580.234 ,00" at bounding box center [1249, 475] width 57 height 10
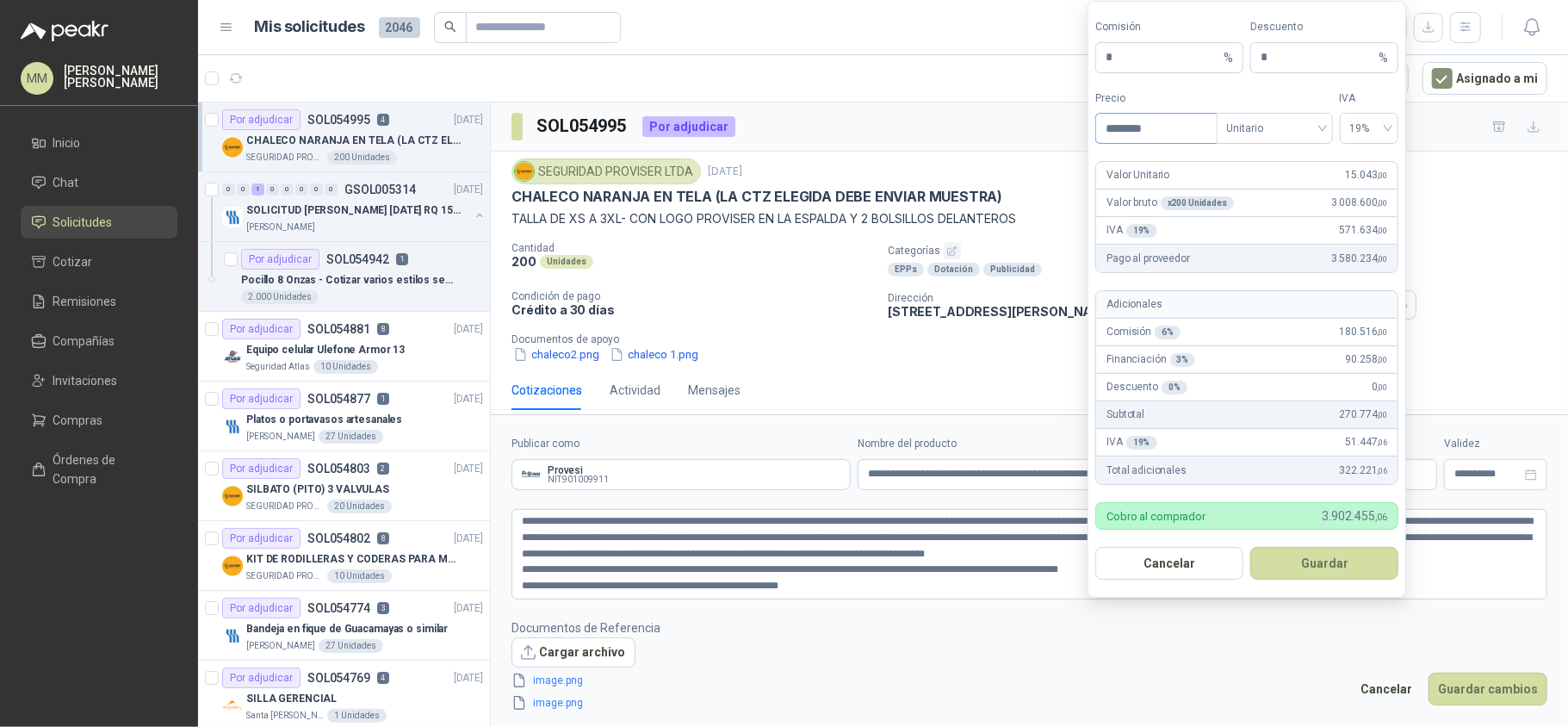
drag, startPoint x: 1130, startPoint y: 124, endPoint x: 1114, endPoint y: 128, distance: 16.5
click at [1114, 128] on input "********" at bounding box center [1155, 128] width 120 height 29
type input "********"
click at [984, 477] on input "**********" at bounding box center [1027, 475] width 339 height 31
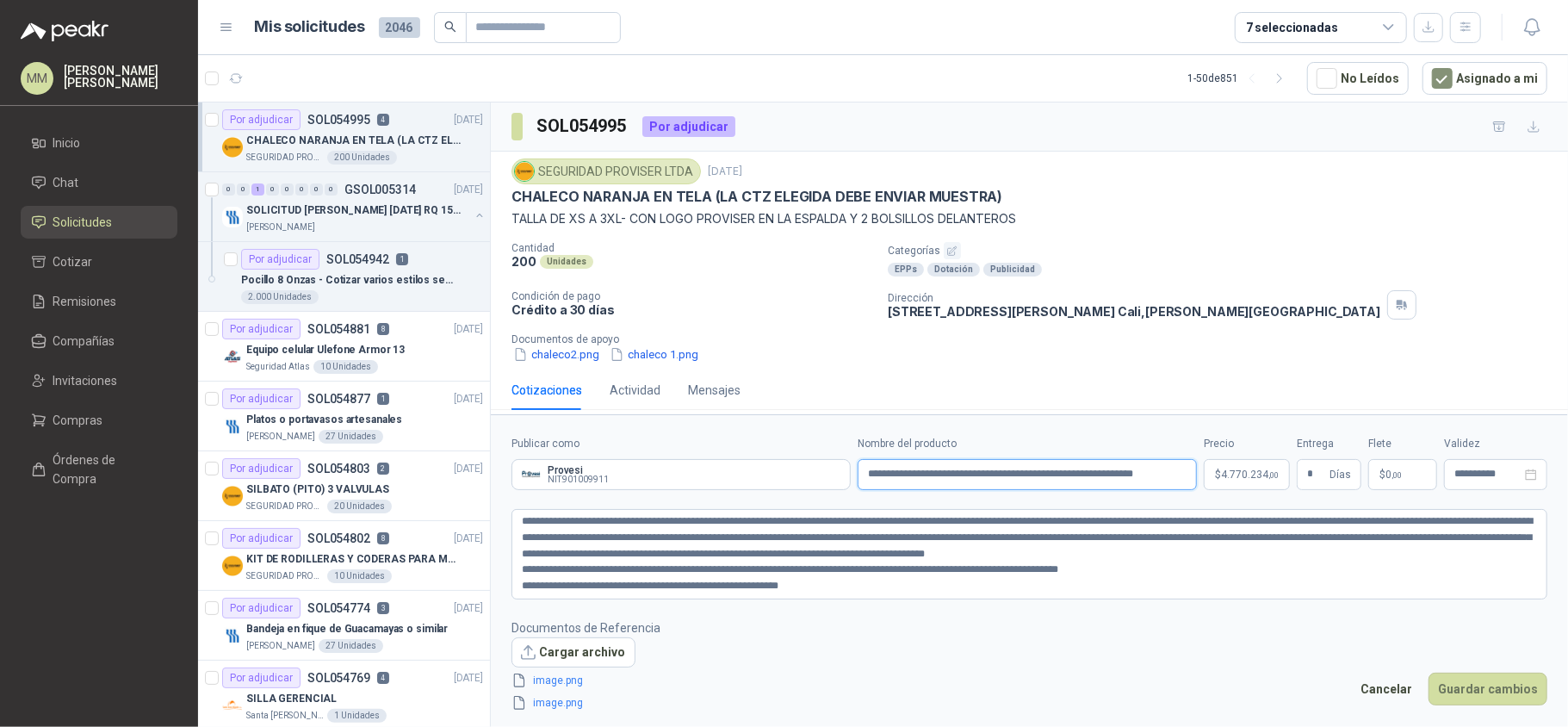
click at [873, 472] on input "**********" at bounding box center [1027, 475] width 339 height 31
click at [1182, 477] on input "**********" at bounding box center [1027, 475] width 339 height 31
type input "**********"
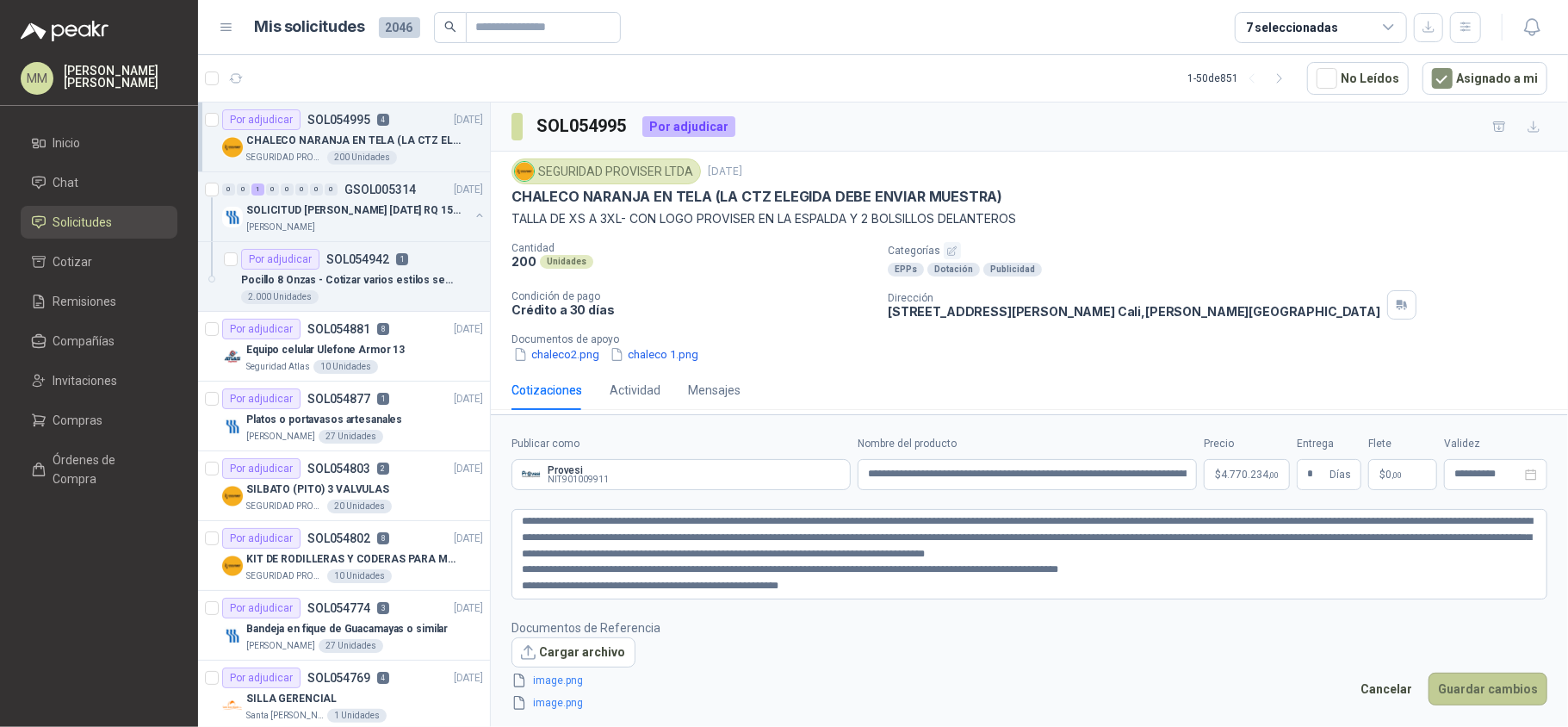
click at [1496, 698] on button "Guardar cambios" at bounding box center [1488, 688] width 119 height 33
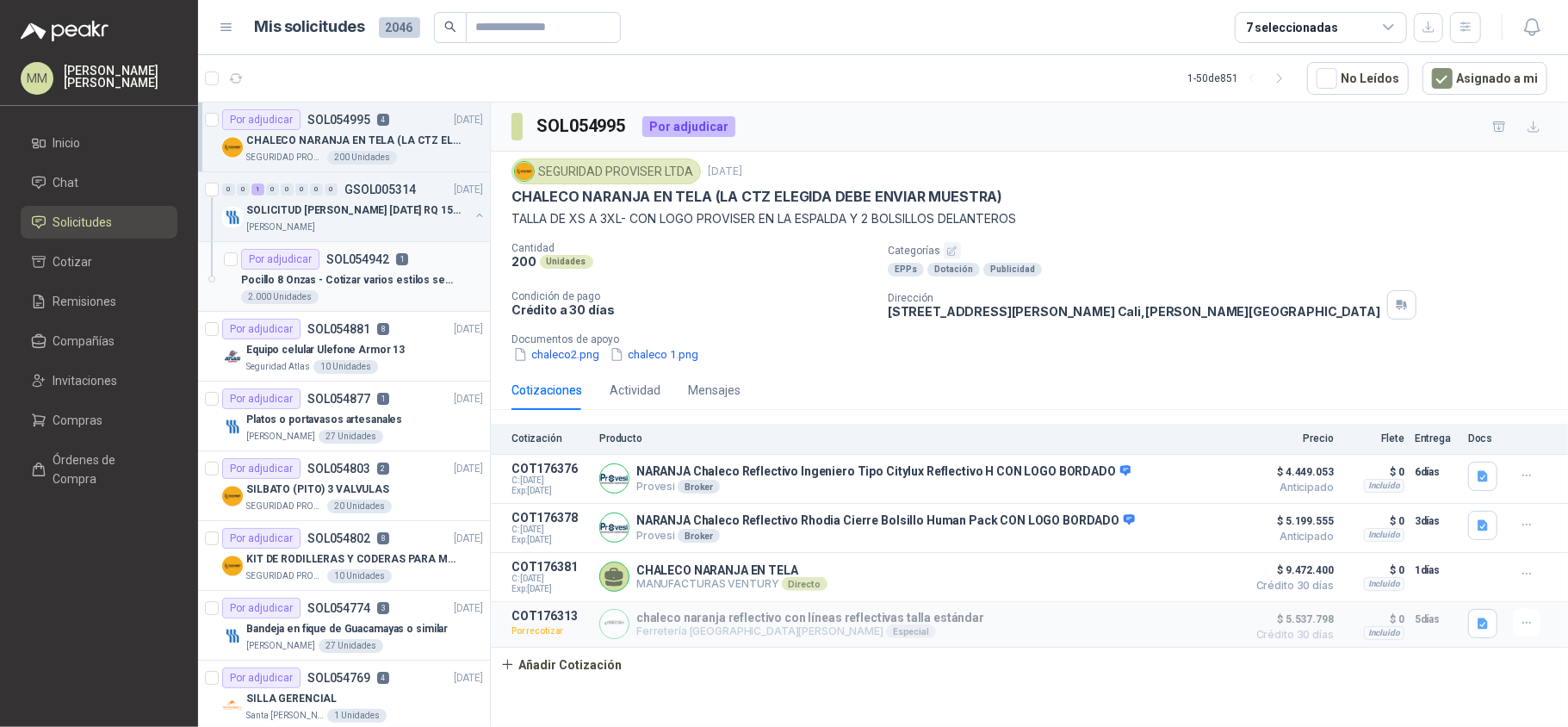
click at [383, 266] on p "SOL054942" at bounding box center [358, 259] width 63 height 12
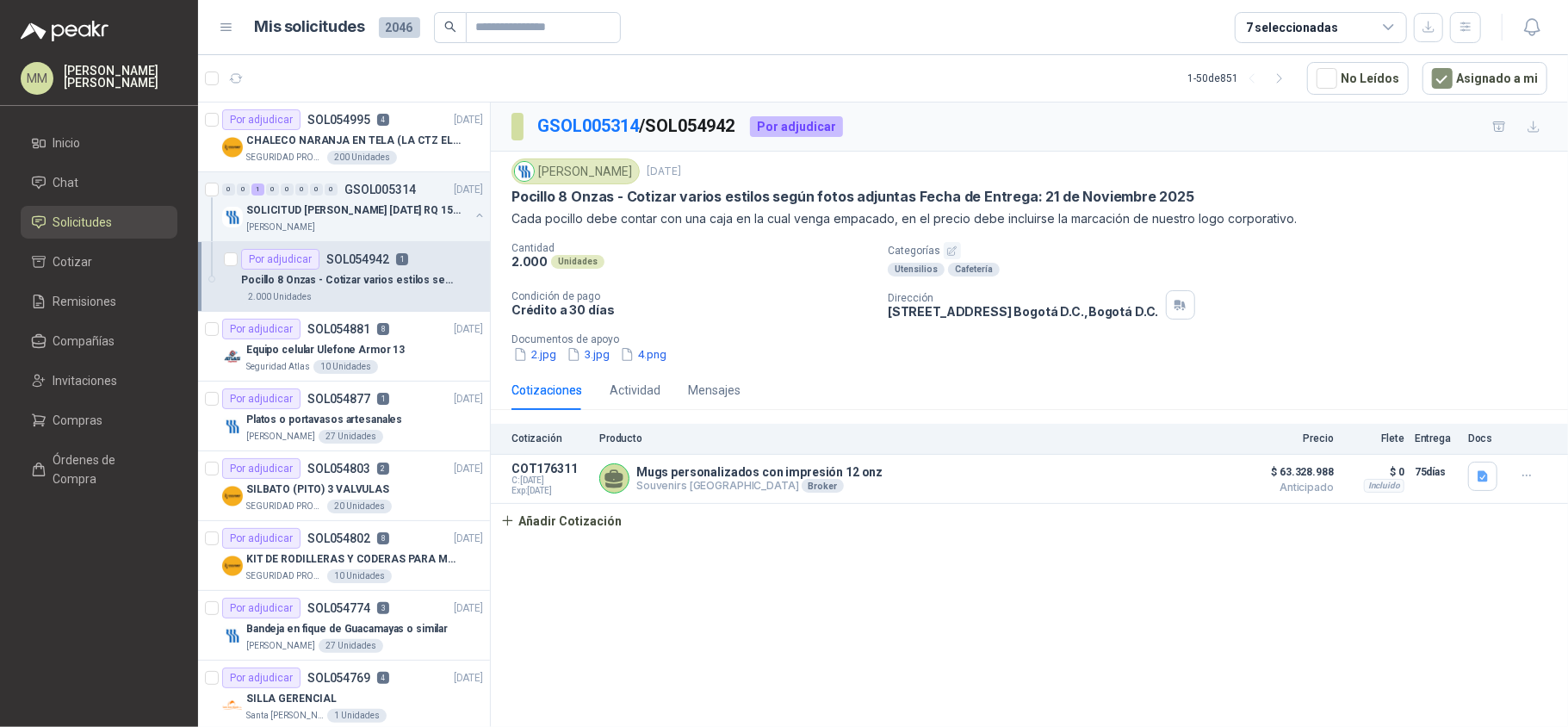
click at [536, 197] on p "Pocillo 8 Onzas - Cotizar varios estilos según fotos adjuntas Fecha de Entrega:…" at bounding box center [852, 196] width 682 height 18
drag, startPoint x: 536, startPoint y: 197, endPoint x: 606, endPoint y: 195, distance: 70.0
click at [606, 195] on p "Pocillo 8 Onzas - Cotizar varios estilos según fotos adjuntas Fecha de Entrega:…" at bounding box center [852, 196] width 682 height 18
copy p "Pocillo 8 Onzas"
click at [1119, 351] on div "2.jpg 3.jpg 4.png" at bounding box center [1035, 354] width 1049 height 18
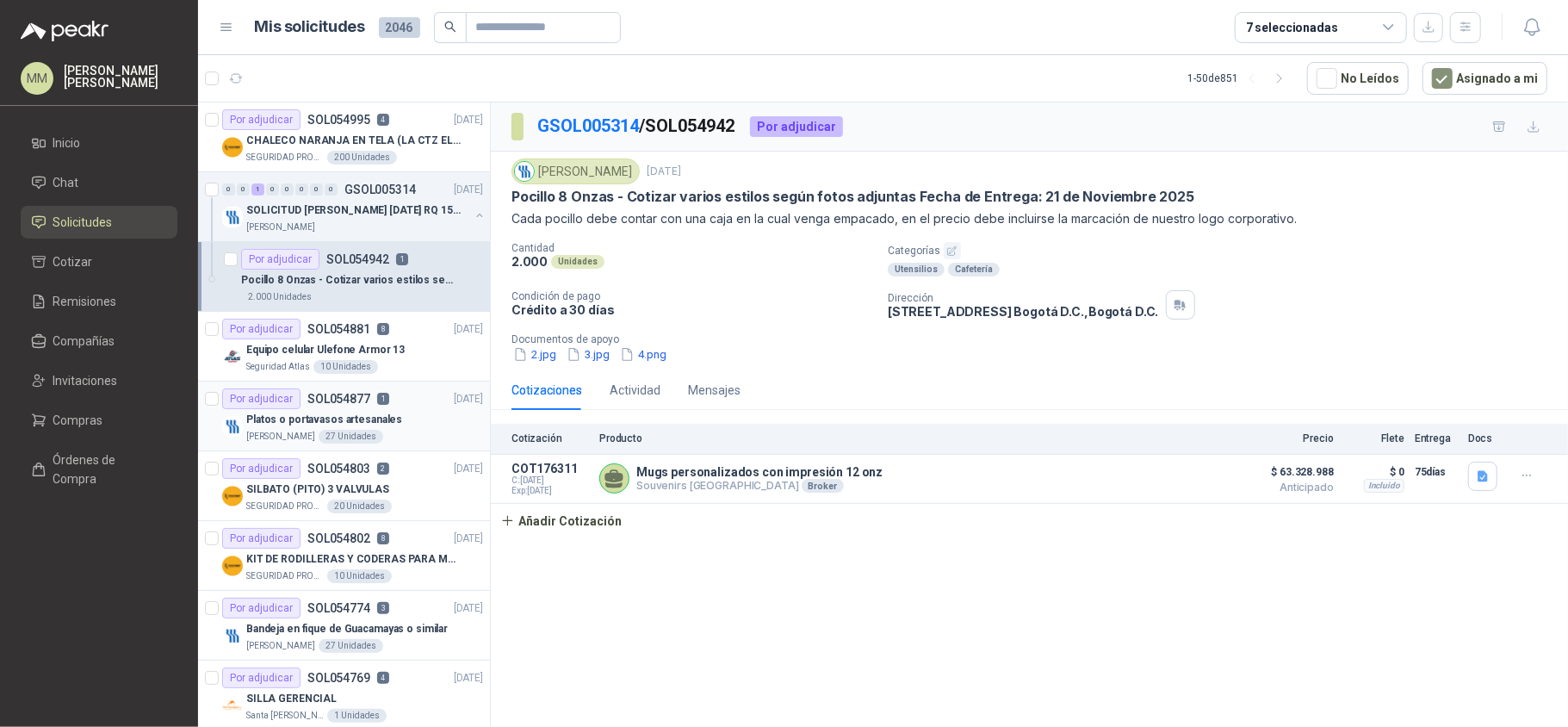
click at [349, 441] on div "27 Unidades" at bounding box center [350, 436] width 65 height 14
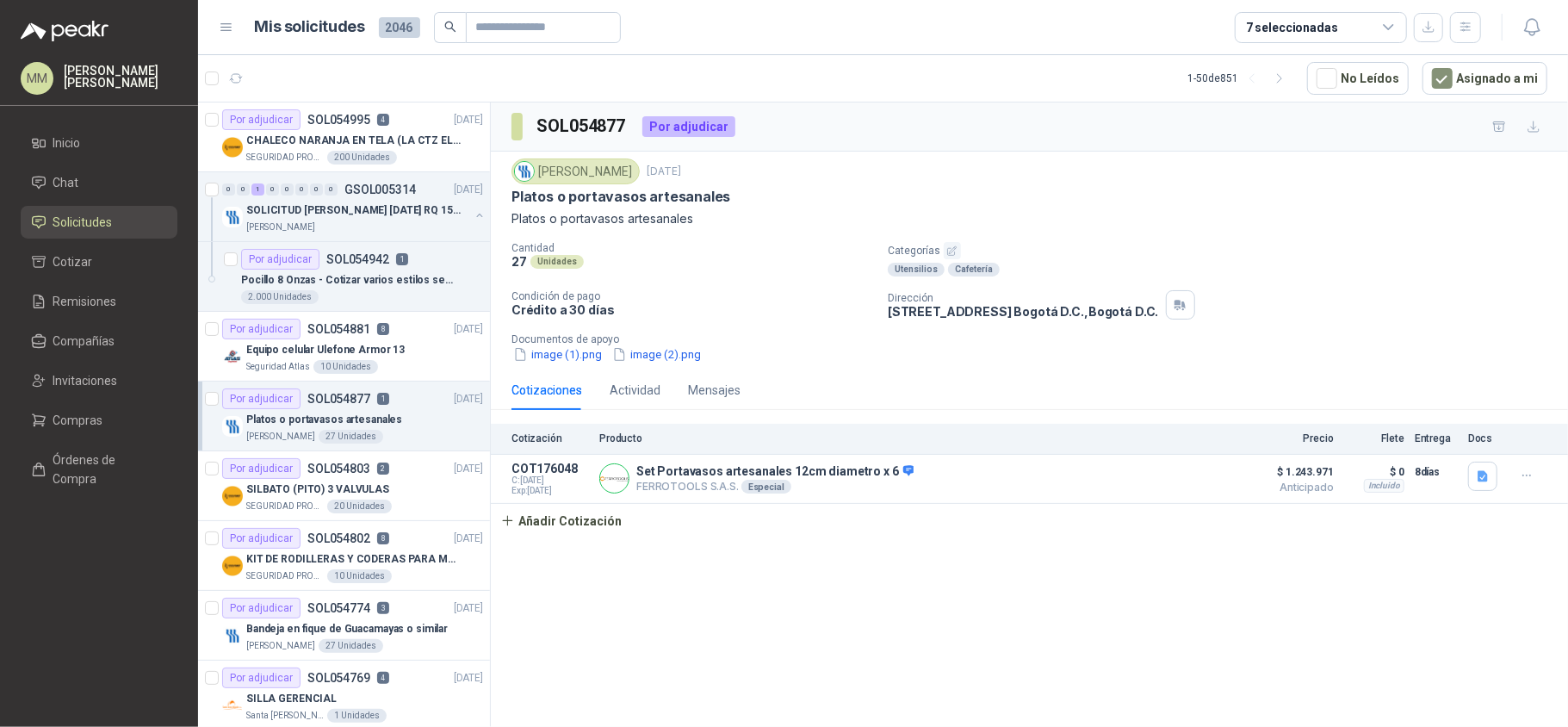
click at [571, 195] on p "Platos o portavasos artesanales" at bounding box center [620, 196] width 218 height 18
copy p "Platos o portavasos artesanales"
drag, startPoint x: 1119, startPoint y: 331, endPoint x: 1111, endPoint y: 329, distance: 8.2
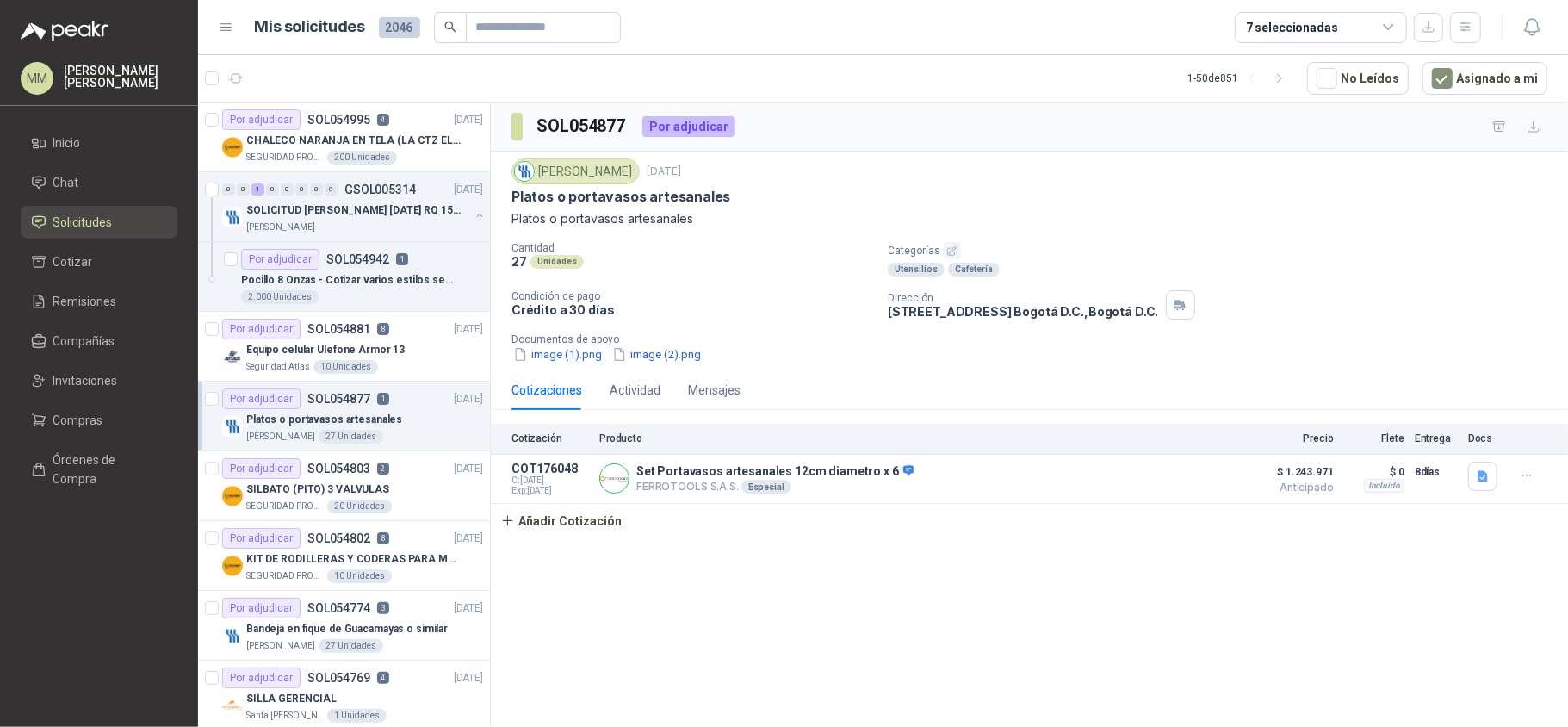
click at [1119, 331] on div "Cantidad 27 Unidades Categorías Utensilios Cafetería Condición de pago Crédito …" at bounding box center [1029, 302] width 1035 height 121
click at [239, 74] on icon "button" at bounding box center [236, 78] width 13 height 8
click at [359, 148] on p "CHALECO NARANJA EN TELA (LA CTZ ELEGIDA DEBE ENVIAR MUESTRA)" at bounding box center [354, 140] width 215 height 16
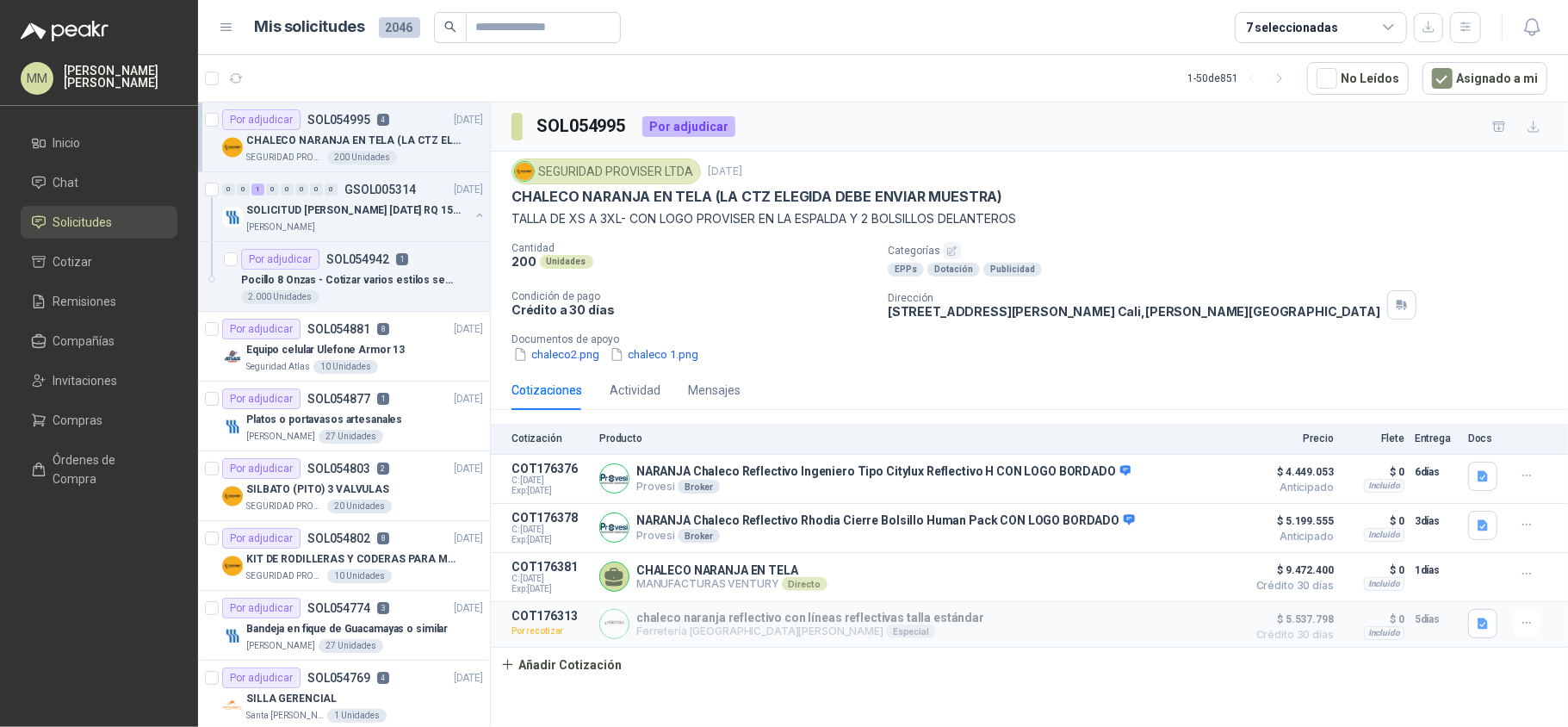
click at [1206, 236] on div "SEGURIDAD PROVISER LTDA 5 sept, 2025 CHALECO NARANJA EN TELA (LA CTZ ELEGIDA DE…" at bounding box center [1029, 261] width 1035 height 205
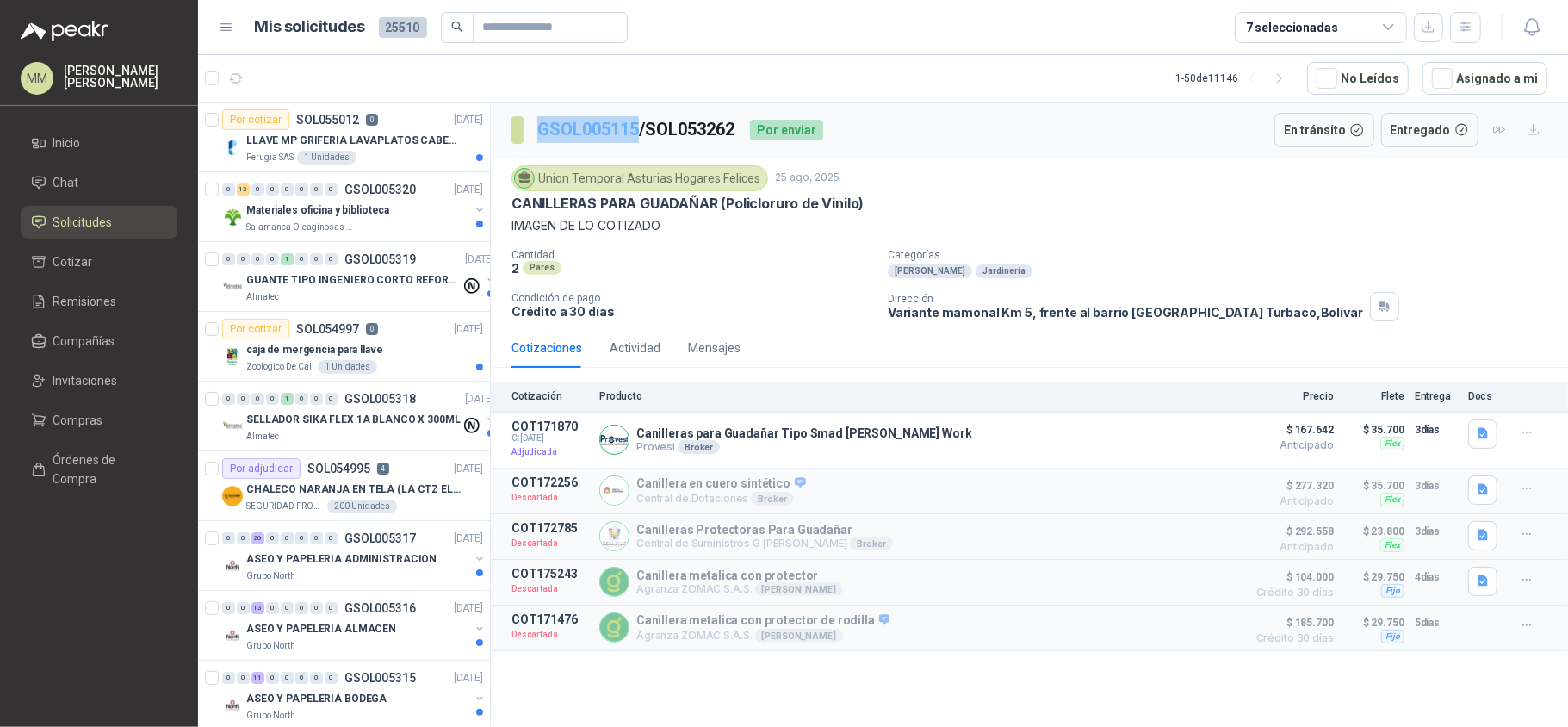
drag, startPoint x: 534, startPoint y: 125, endPoint x: 638, endPoint y: 136, distance: 104.6
click at [638, 136] on section "GSOL005115 / SOL053262" at bounding box center [623, 129] width 225 height 27
copy link "GSOL005115"
click at [673, 137] on p "GSOL005115 / SOL053262" at bounding box center [636, 129] width 199 height 26
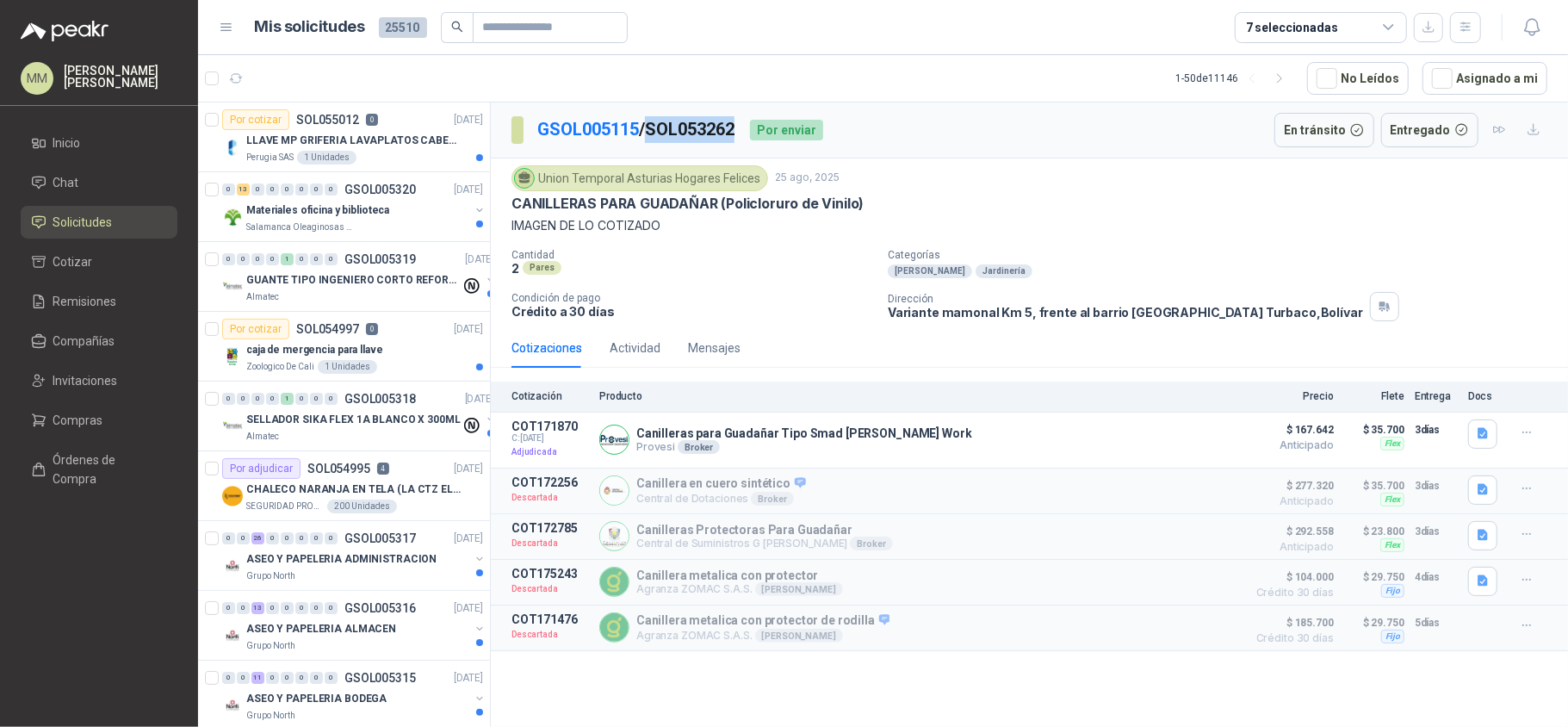
copy p "SOL053262"
click at [762, 435] on p "Canilleras para Guadañar Tipo Smad [PERSON_NAME] Work" at bounding box center [804, 433] width 336 height 14
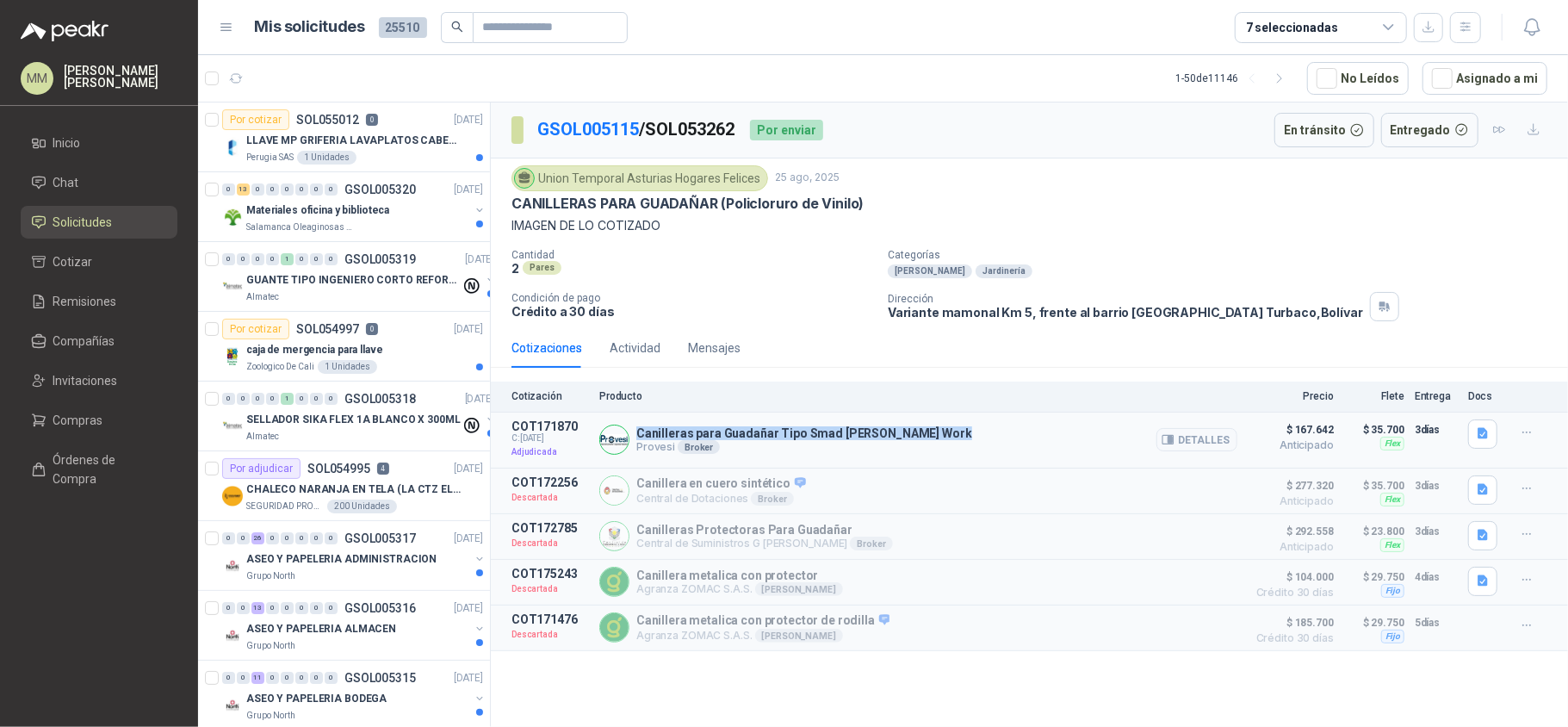
click at [762, 435] on p "Canilleras para Guadañar Tipo Smad [PERSON_NAME] Work" at bounding box center [804, 433] width 336 height 14
copy p "Canilleras para Guadañar Tipo Smad [PERSON_NAME] Work"
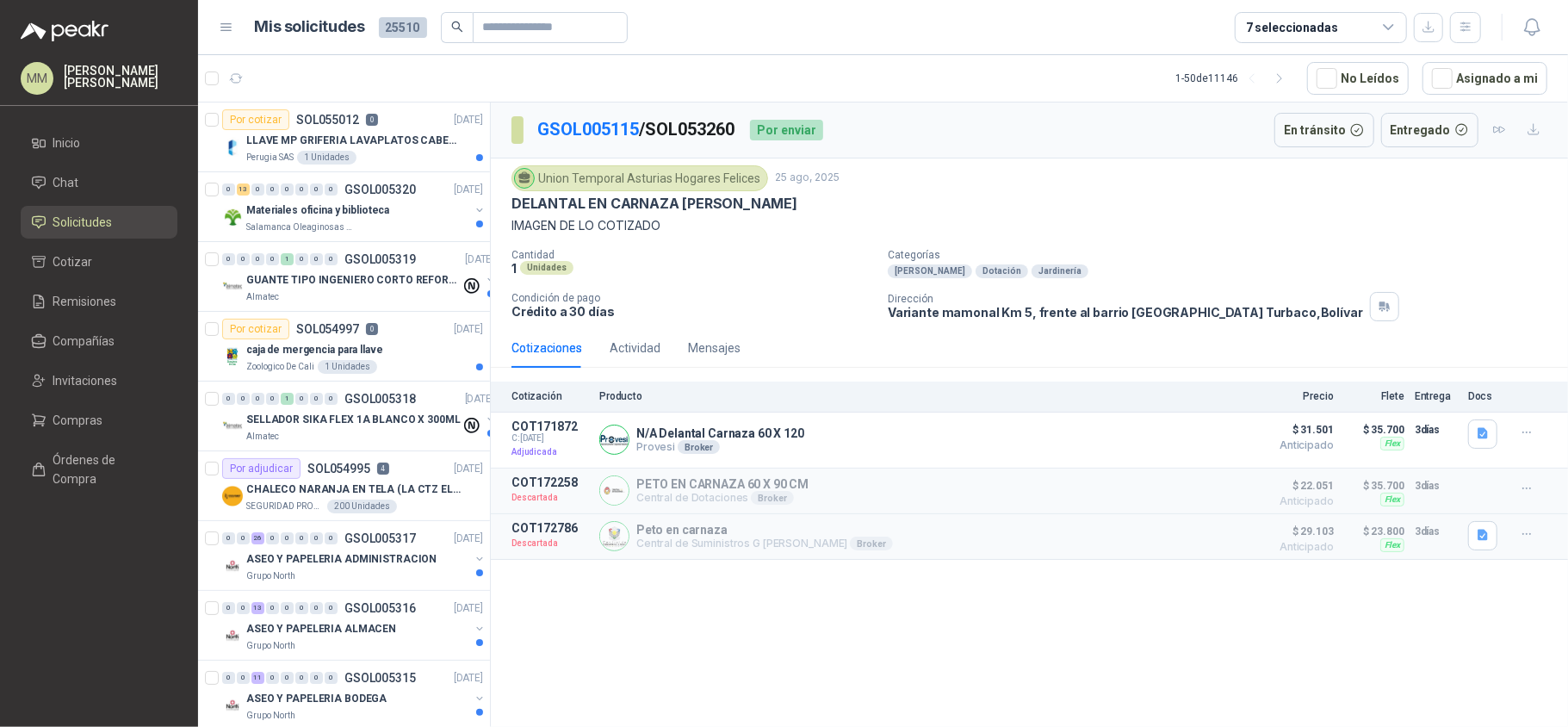
click at [686, 125] on p "GSOL005115 / SOL053260" at bounding box center [636, 129] width 199 height 26
copy p "SOL053260"
click at [741, 435] on p "N/A Delantal Carnaza 60 X 120" at bounding box center [720, 433] width 168 height 14
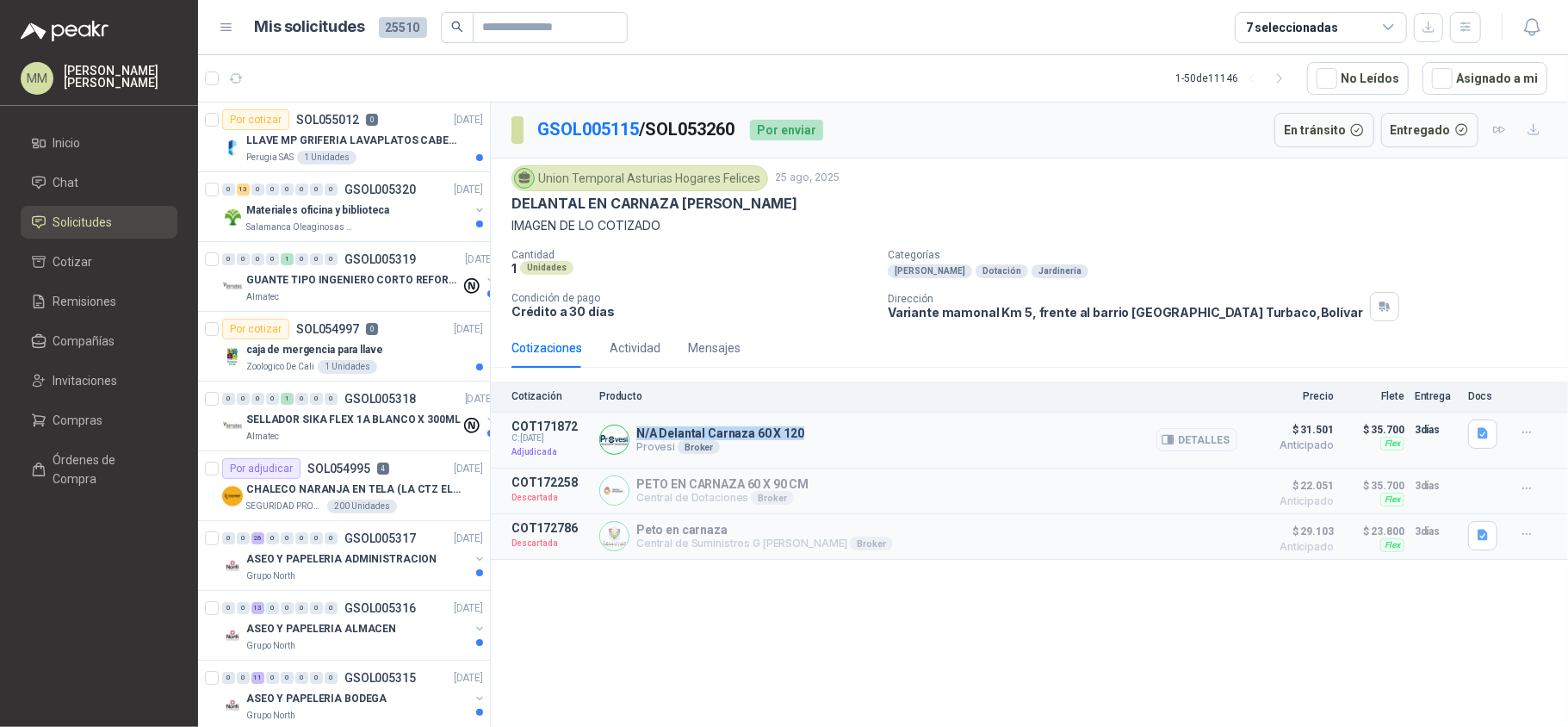
click at [741, 435] on p "N/A Delantal Carnaza 60 X 120" at bounding box center [720, 433] width 168 height 14
copy p "N/A Delantal Carnaza 60 X 120"
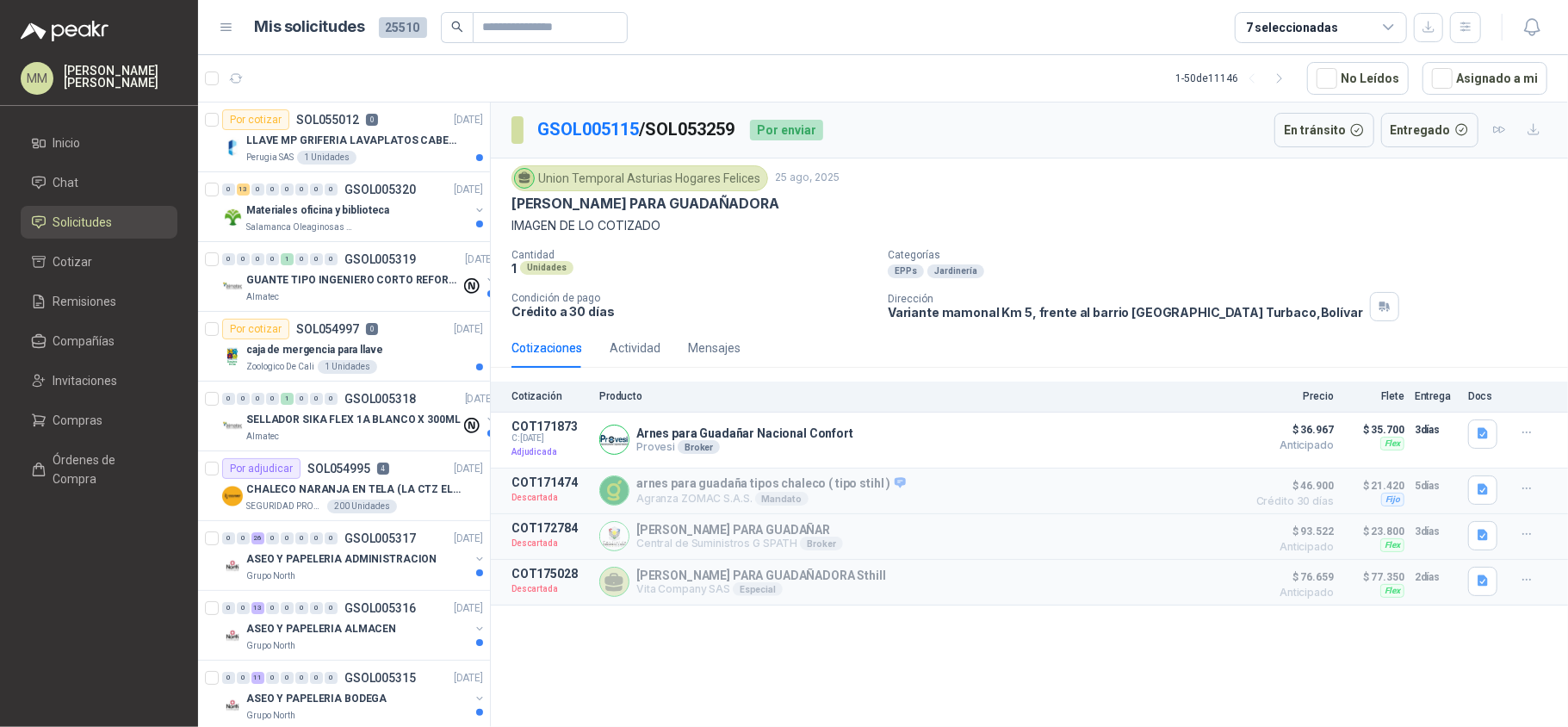
click at [700, 121] on p "GSOL005115 / SOL053259" at bounding box center [636, 129] width 199 height 26
copy p "SOL053259"
click at [764, 426] on div "Arnes para Guadañar Nacional Confort Provesi Broker Detalles" at bounding box center [919, 440] width 638 height 41
click at [764, 432] on p "Arnes para Guadañar Nacional Confort" at bounding box center [744, 433] width 217 height 14
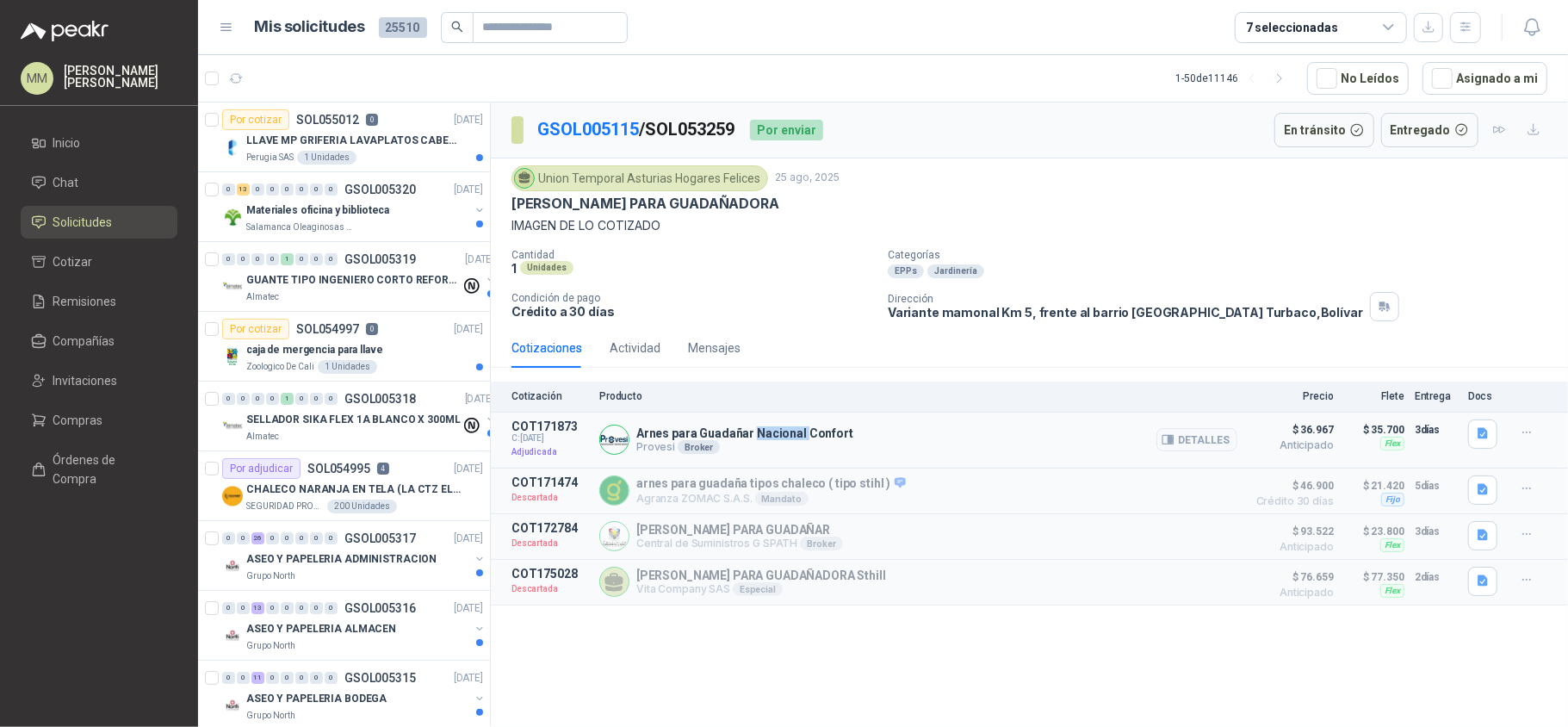
click at [764, 432] on p "Arnes para Guadañar Nacional Confort" at bounding box center [744, 433] width 217 height 14
copy p "Arnes para Guadañar Nacional Confort"
click at [1115, 315] on p "Variante mamonal Km 5, frente al barrio [GEOGRAPHIC_DATA] 2 [GEOGRAPHIC_DATA] ,…" at bounding box center [1125, 313] width 475 height 15
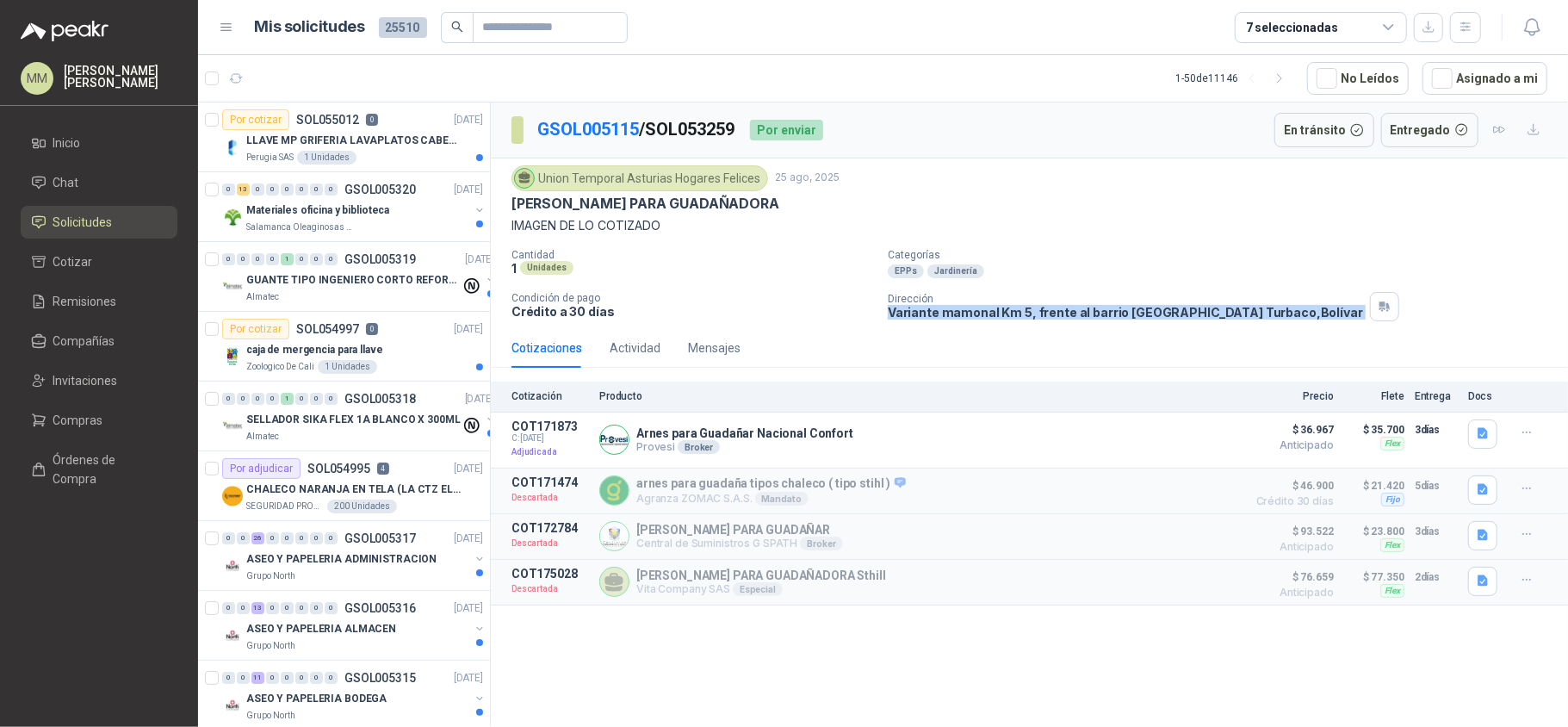
click at [1115, 315] on p "Variante mamonal Km 5, frente al barrio [GEOGRAPHIC_DATA] 2 [GEOGRAPHIC_DATA] ,…" at bounding box center [1125, 313] width 475 height 15
copy div "Variante mamonal Km 5, frente al barrio [GEOGRAPHIC_DATA] 2 [GEOGRAPHIC_DATA] ,…"
click at [800, 297] on p "Condición de pago" at bounding box center [692, 298] width 362 height 12
click at [706, 177] on div "Union Temporal Asturias Hogares Felices" at bounding box center [639, 178] width 257 height 25
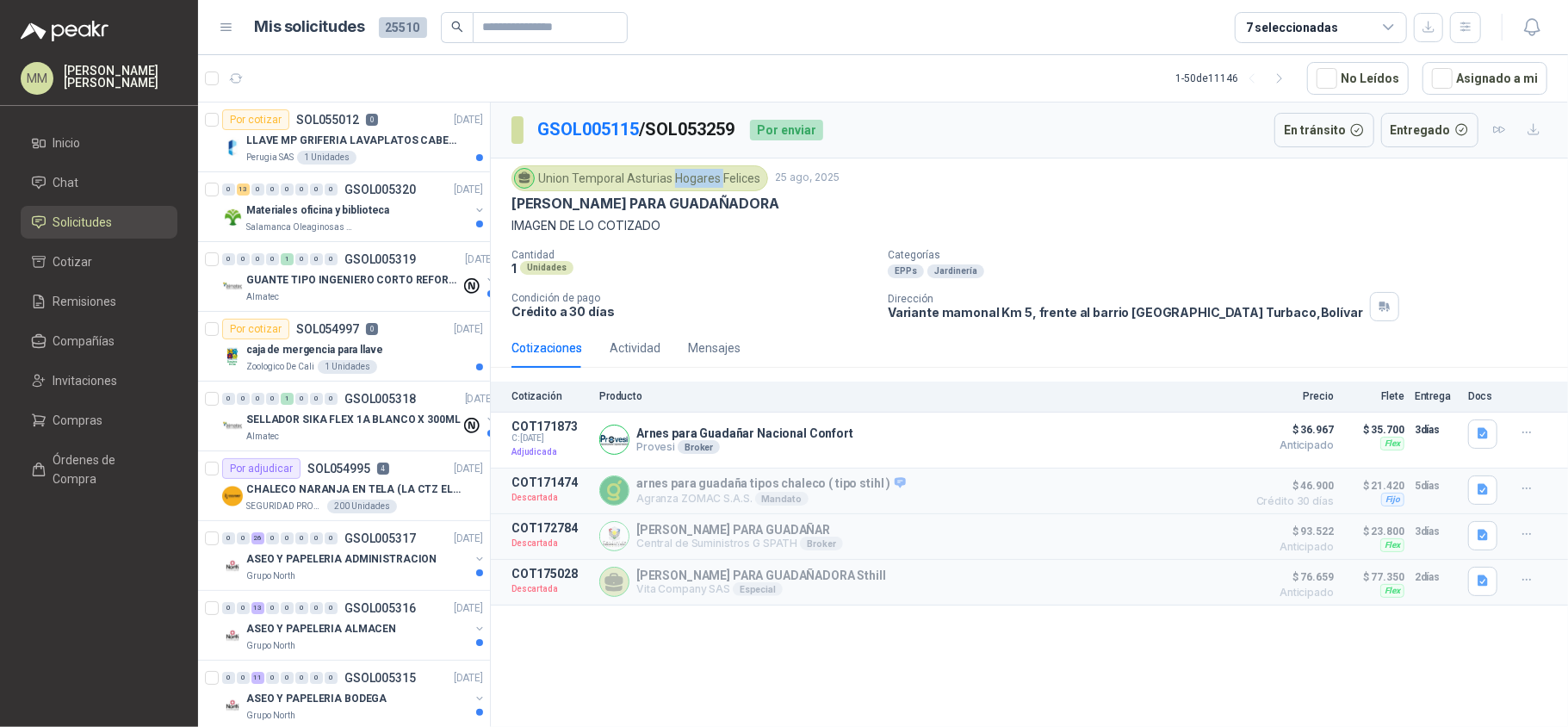
click at [706, 177] on div "Union Temporal Asturias Hogares Felices" at bounding box center [639, 178] width 257 height 25
copy div "Union Temporal Asturias Hogares Felices"
click at [1378, 312] on icon "button" at bounding box center [1385, 306] width 15 height 14
click at [1369, 298] on button "button" at bounding box center [1384, 306] width 29 height 29
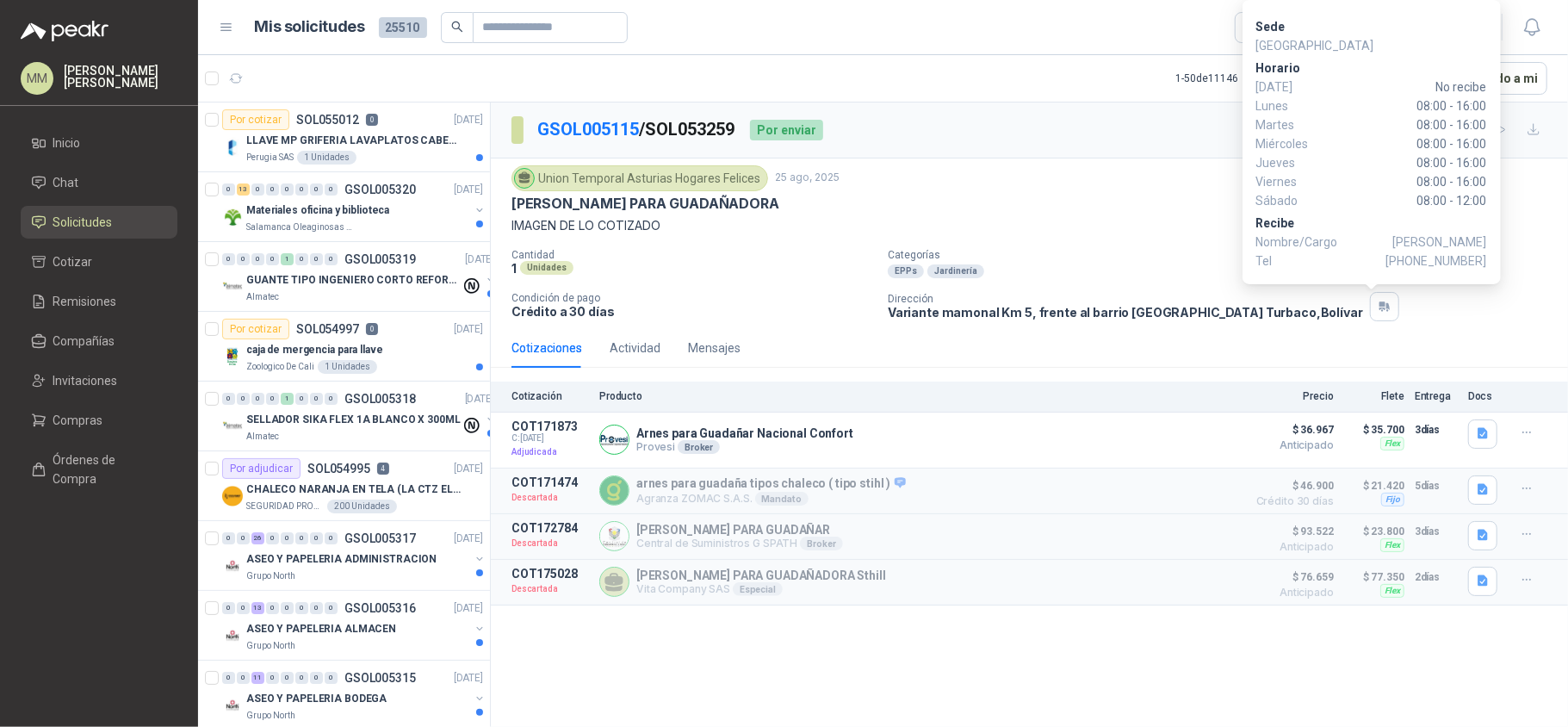
click at [1433, 258] on span "[PHONE_NUMBER]" at bounding box center [1436, 261] width 101 height 19
copy span "3012468958"
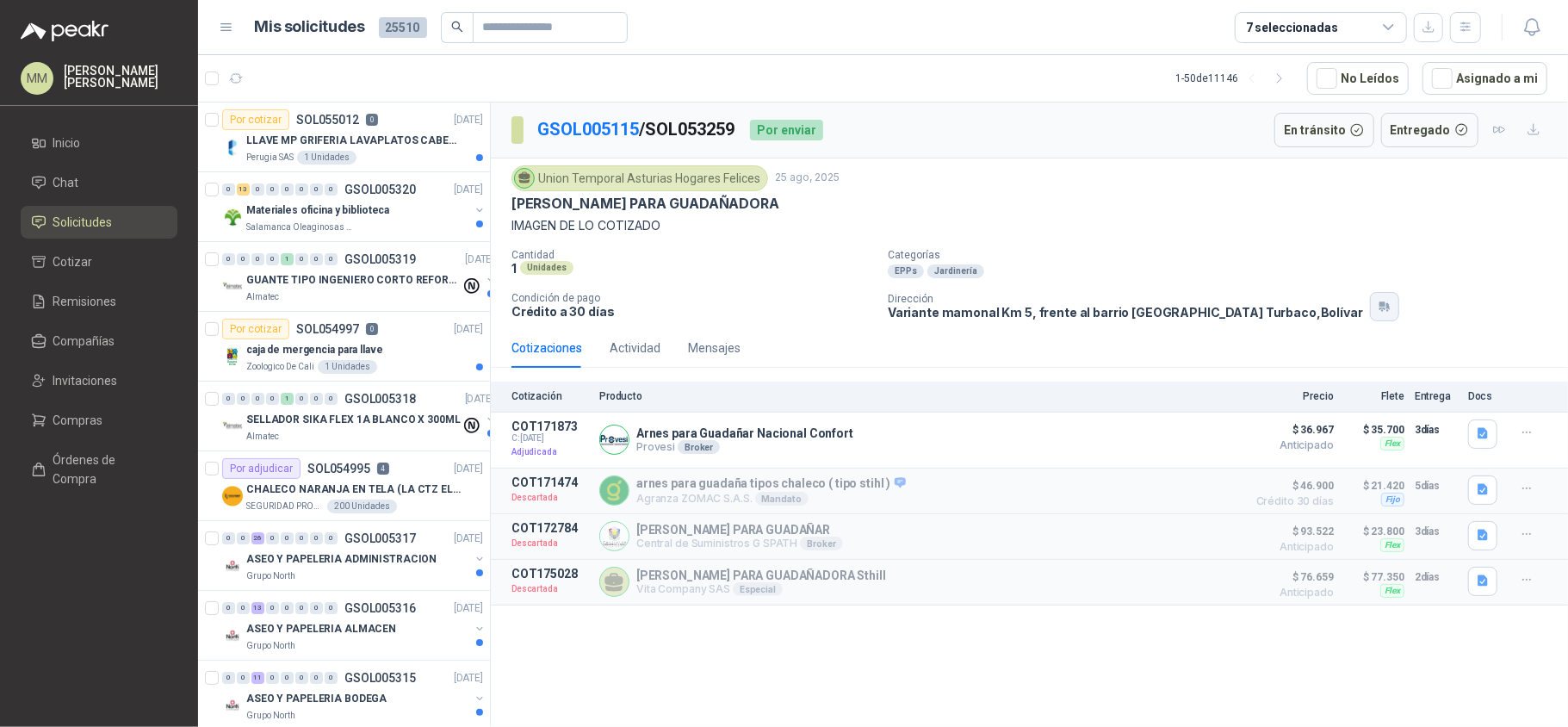
click at [1378, 307] on icon "button" at bounding box center [1385, 306] width 15 height 14
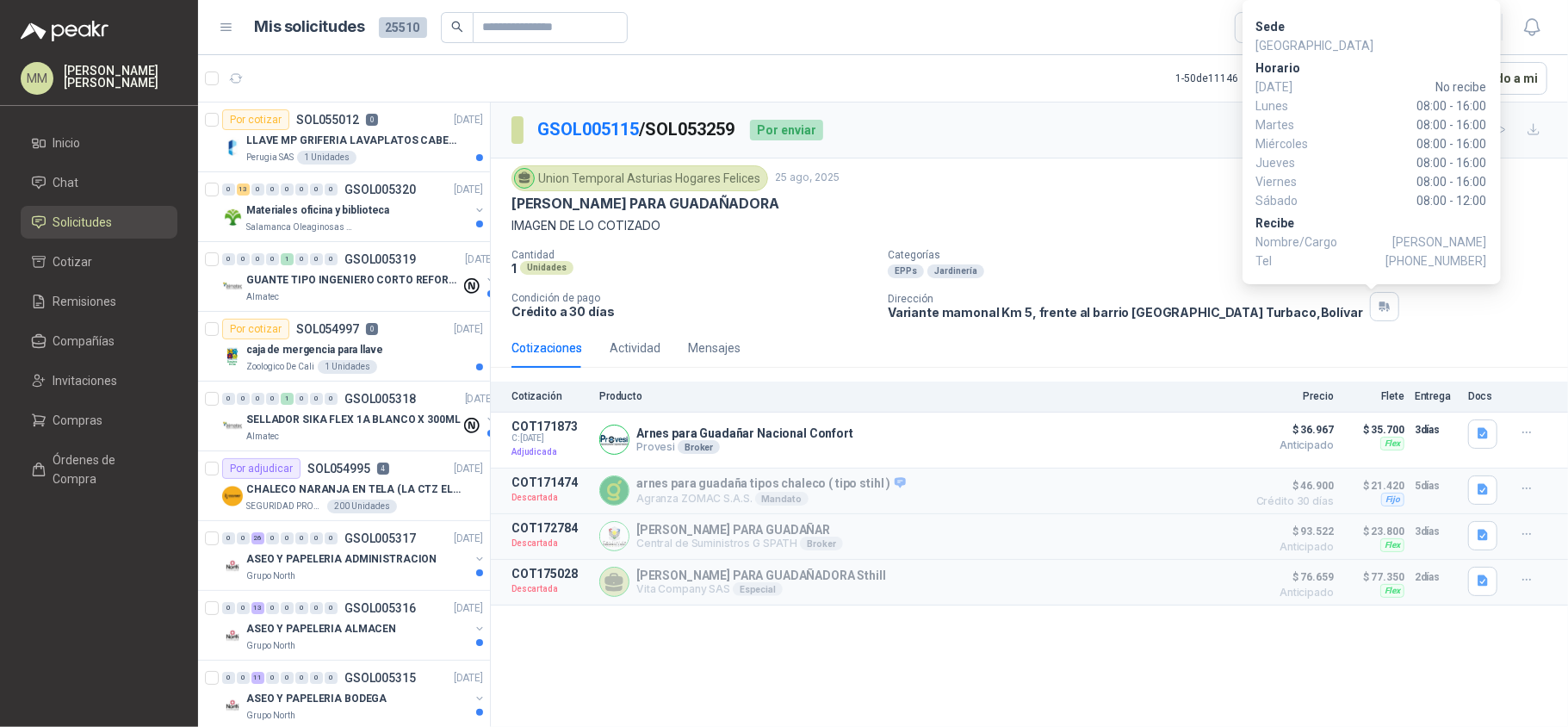
drag, startPoint x: 1416, startPoint y: 176, endPoint x: 1484, endPoint y: 198, distance: 71.5
click at [1484, 198] on div "[DATE] No recibe [DATE] 08:00 - 16:00 [DATE] 08:00 - 16:00 [DATE] 08:00 - 16:00…" at bounding box center [1371, 143] width 231 height 133
click at [1489, 200] on div "Sede Asturias [PERSON_NAME][DATE] No recibe [DATE] 08:00 - 16:00 [DATE] 08:00 -…" at bounding box center [1371, 142] width 258 height 284
click at [1444, 205] on span "08:00 - 12:00" at bounding box center [1406, 201] width 162 height 19
click at [1416, 184] on span "08:00 - 16:00" at bounding box center [1406, 182] width 162 height 19
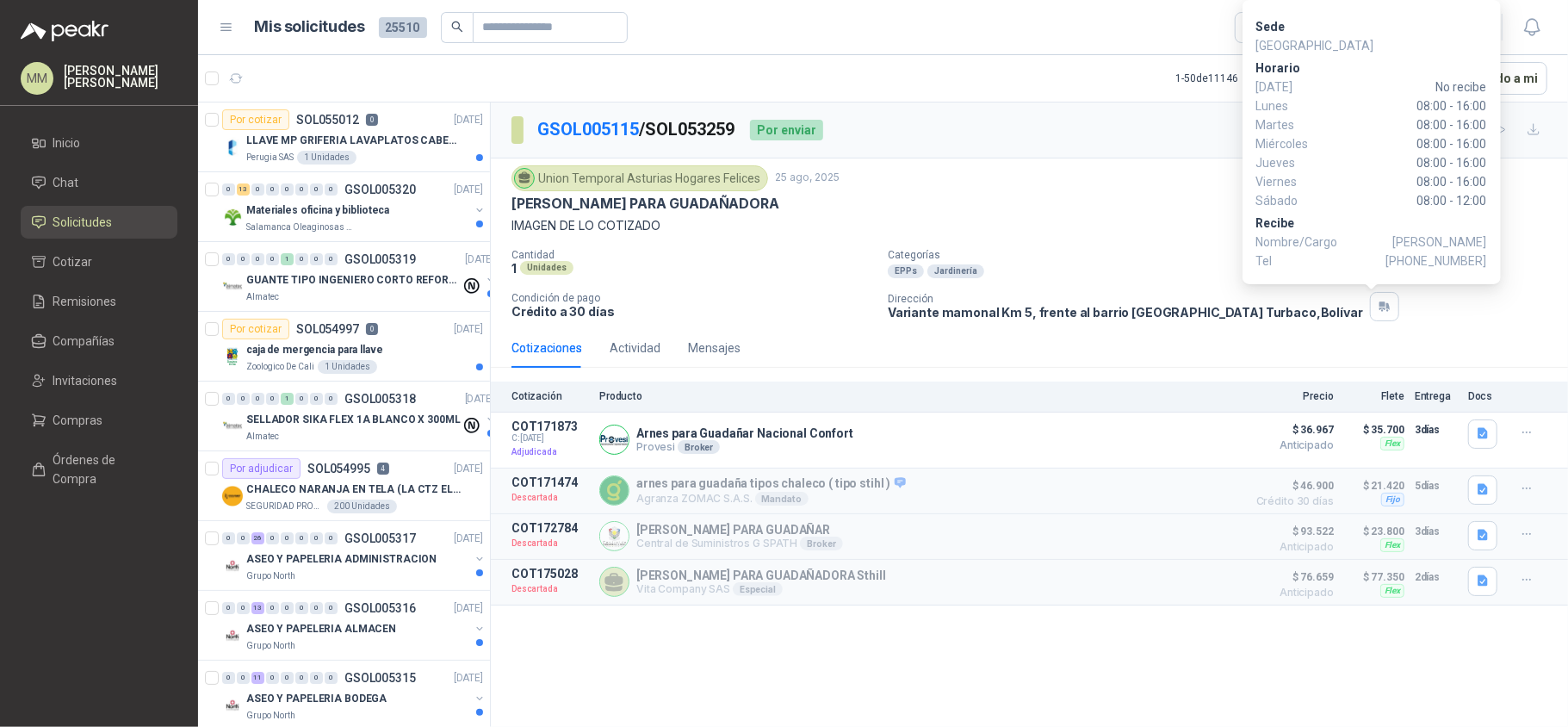
click at [1416, 184] on span "08:00 - 16:00" at bounding box center [1406, 182] width 162 height 19
click at [1354, 220] on p "Recibe" at bounding box center [1371, 223] width 231 height 19
drag, startPoint x: 1412, startPoint y: 177, endPoint x: 1488, endPoint y: 204, distance: 80.7
click at [1488, 204] on div "Sede Asturias [PERSON_NAME][DATE] No recibe [DATE] 08:00 - 16:00 [DATE] 08:00 -…" at bounding box center [1371, 142] width 258 height 284
copy div "08:00 - 16:00 [DATE] 08:00 - 12:00"
